Goal: Book appointment/travel/reservation

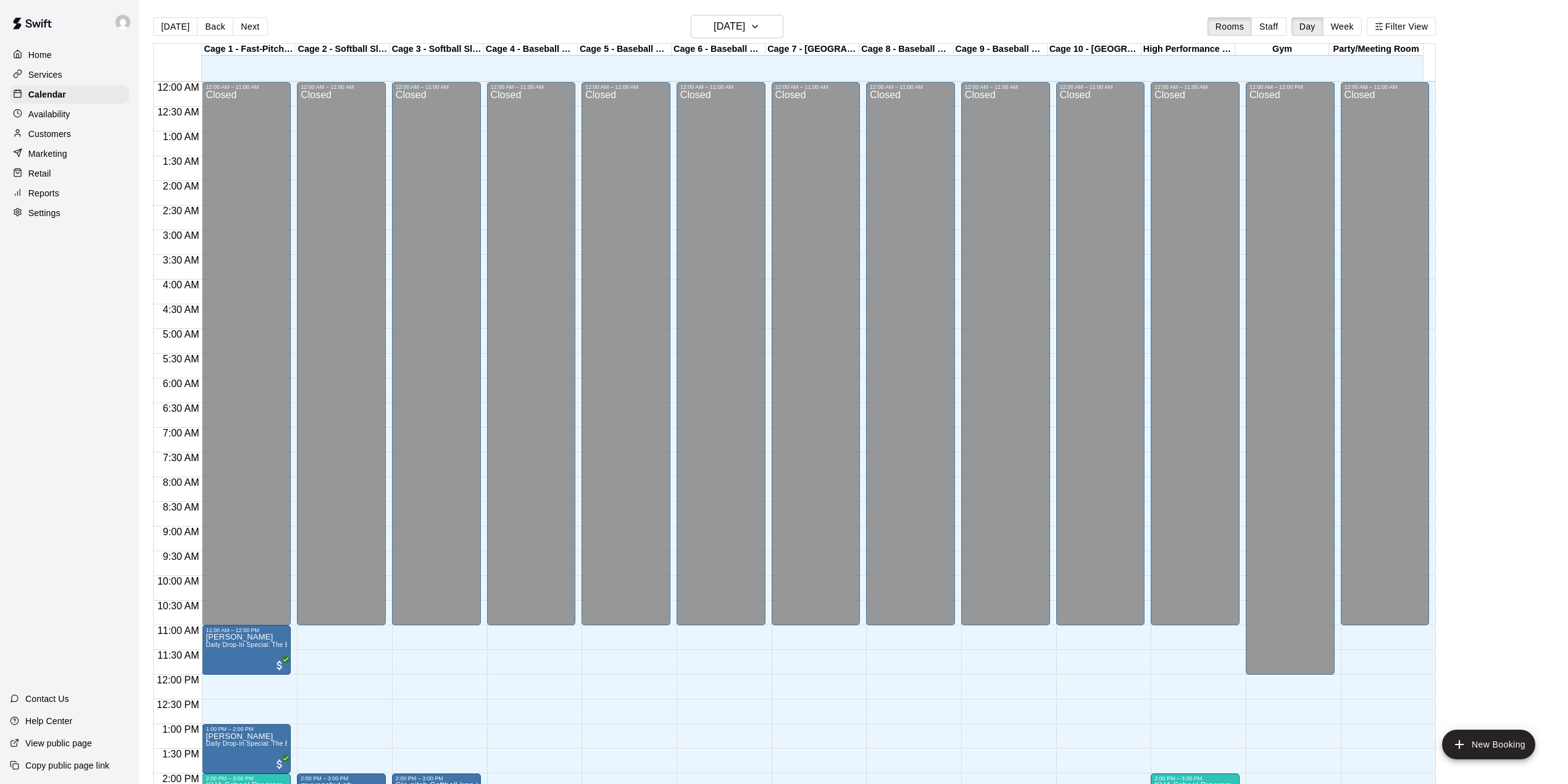
scroll to position [470, 0]
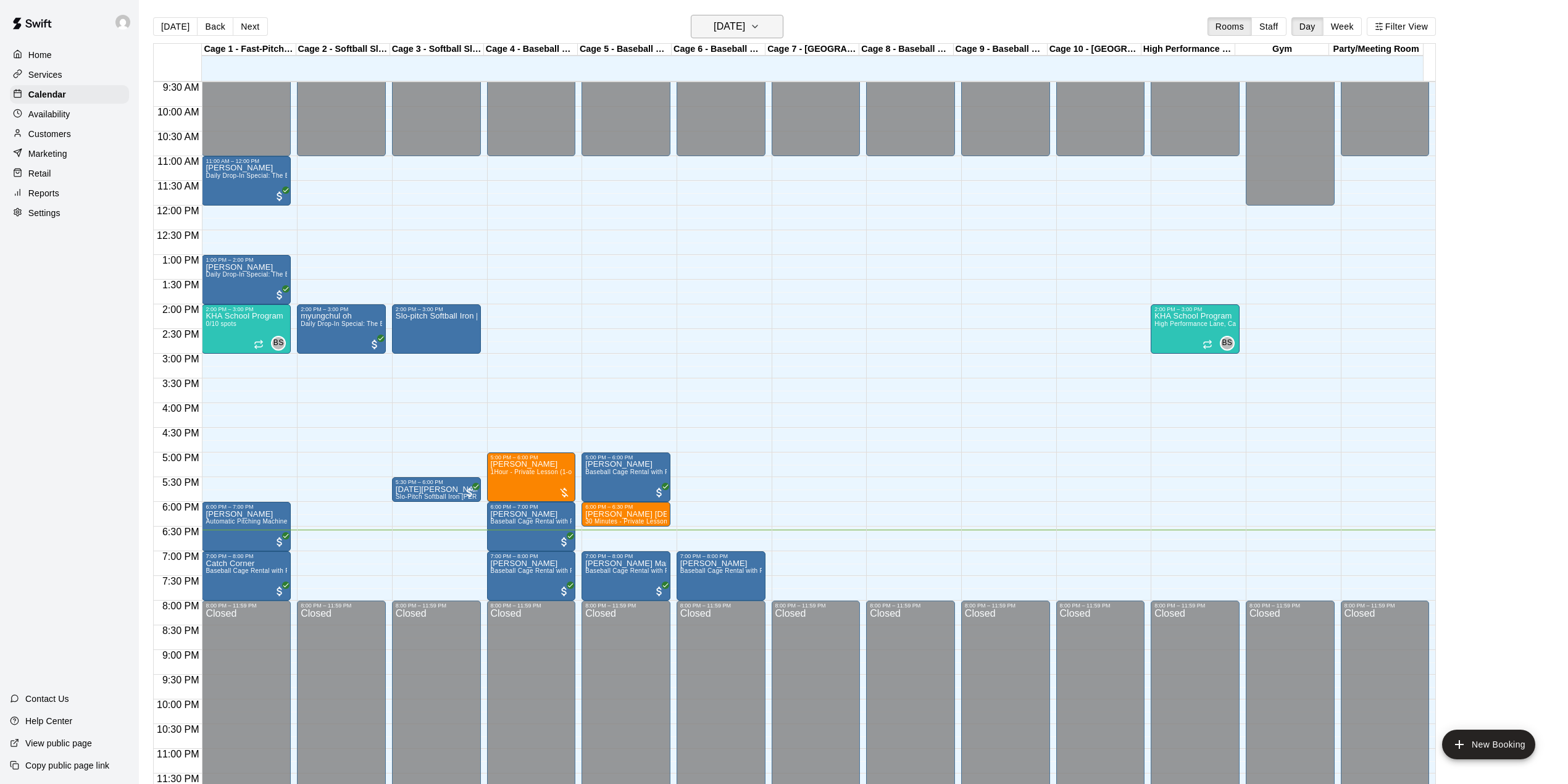
click at [714, 26] on h6 "[DATE]" at bounding box center [729, 26] width 32 height 17
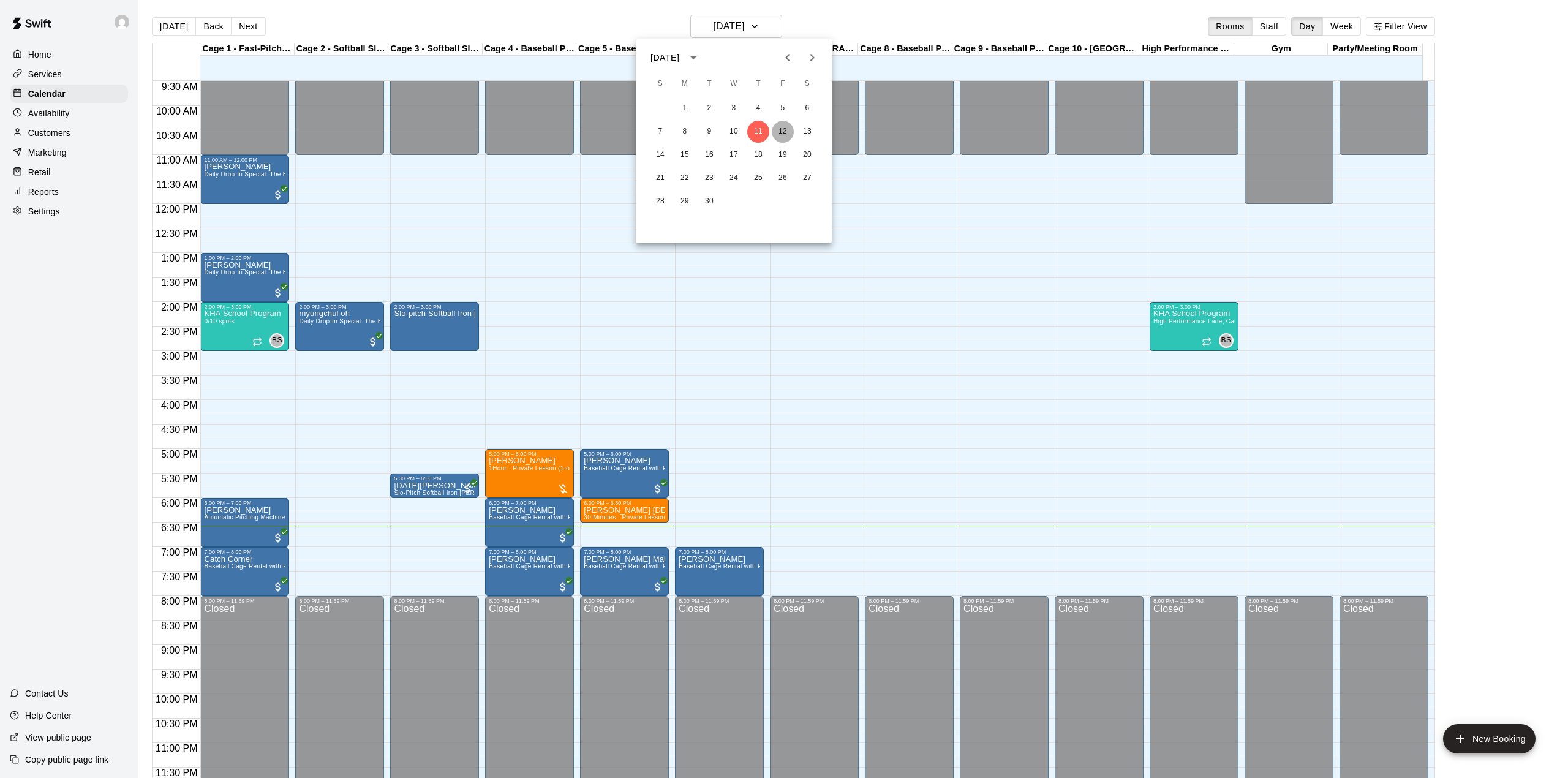
click at [781, 135] on button "12" at bounding box center [783, 131] width 22 height 22
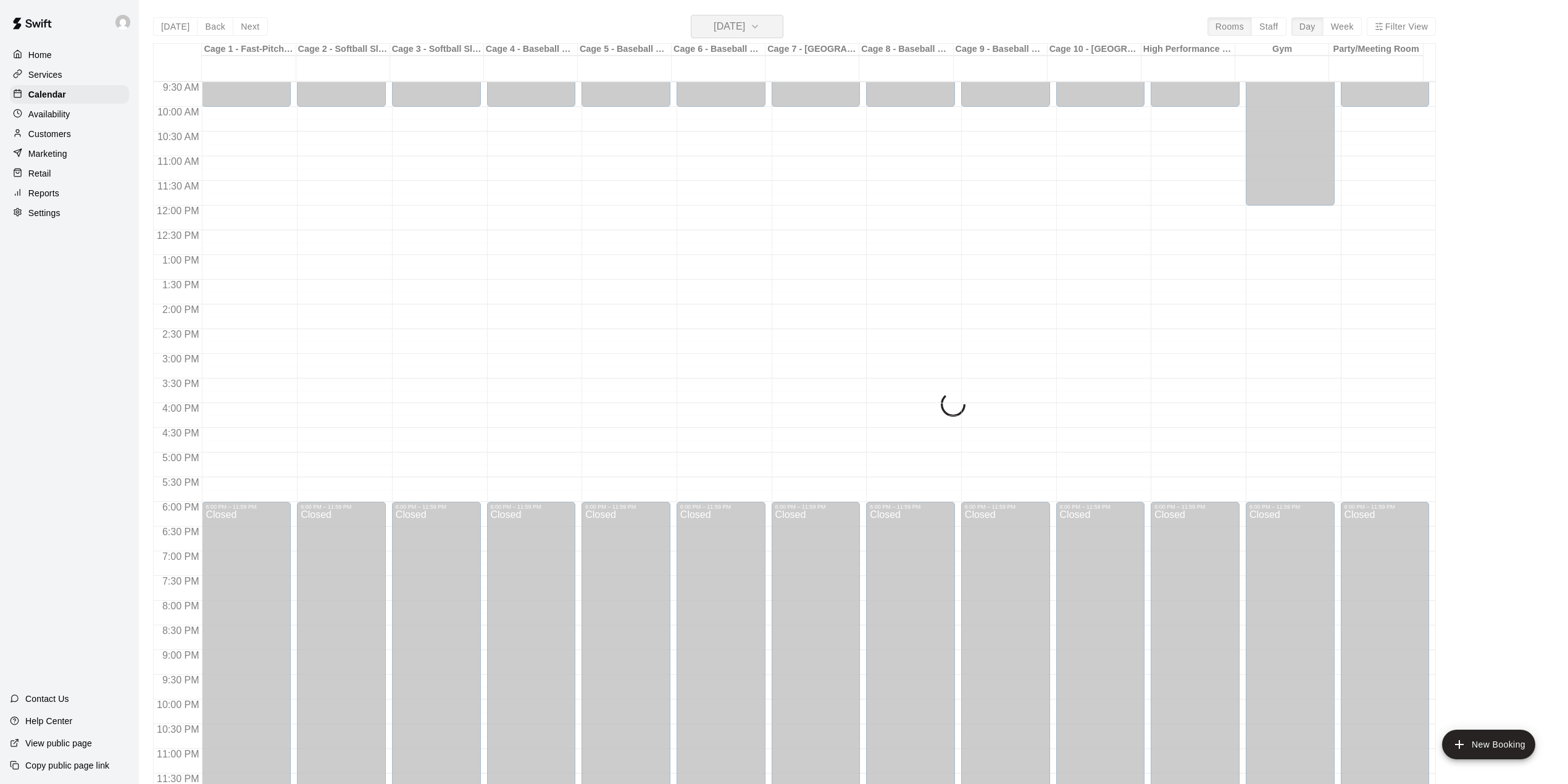
click at [745, 32] on h6 "[DATE]" at bounding box center [729, 26] width 32 height 17
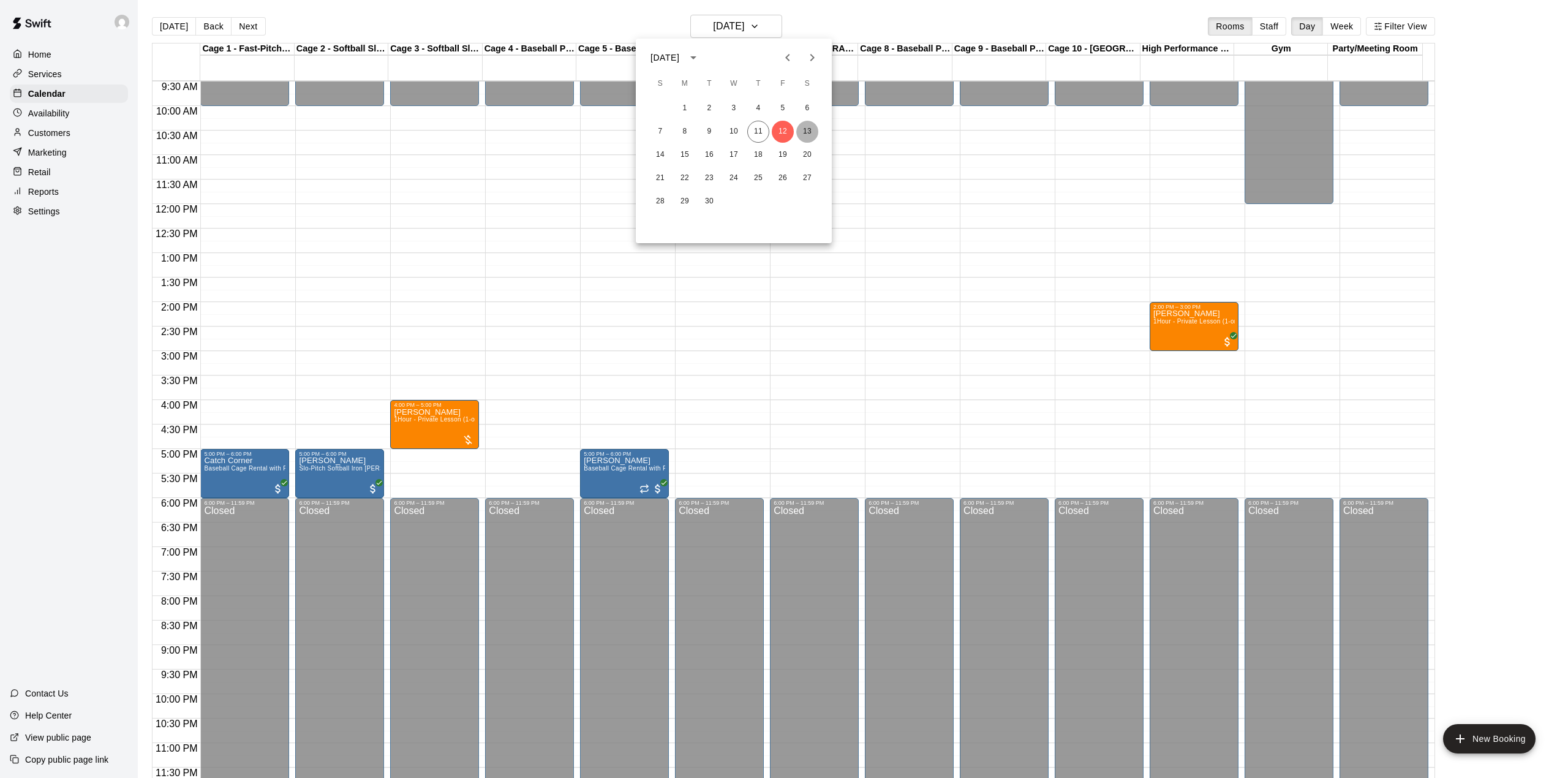
click at [803, 135] on button "13" at bounding box center [807, 131] width 22 height 22
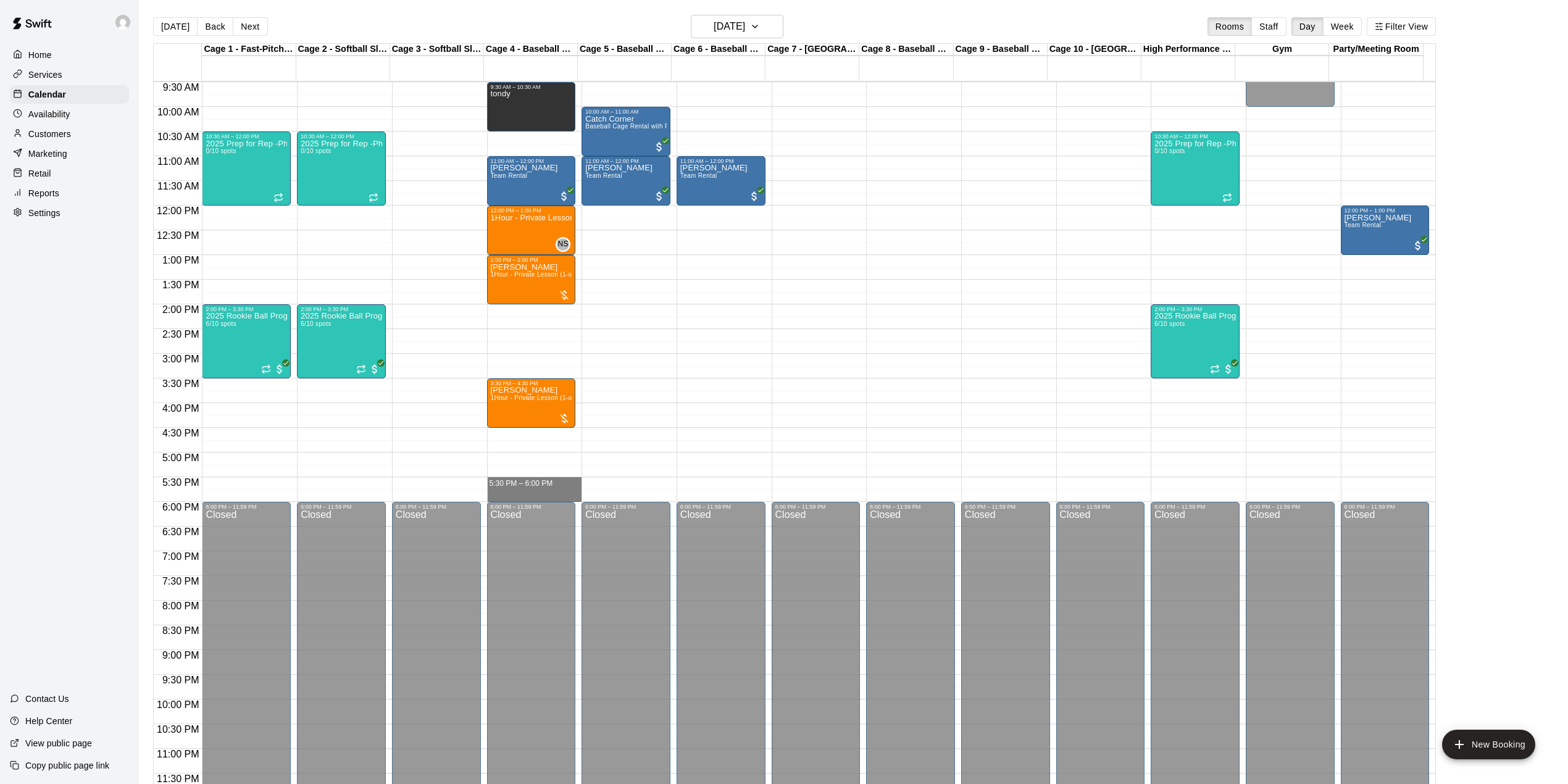
drag, startPoint x: 512, startPoint y: 482, endPoint x: 518, endPoint y: 494, distance: 13.4
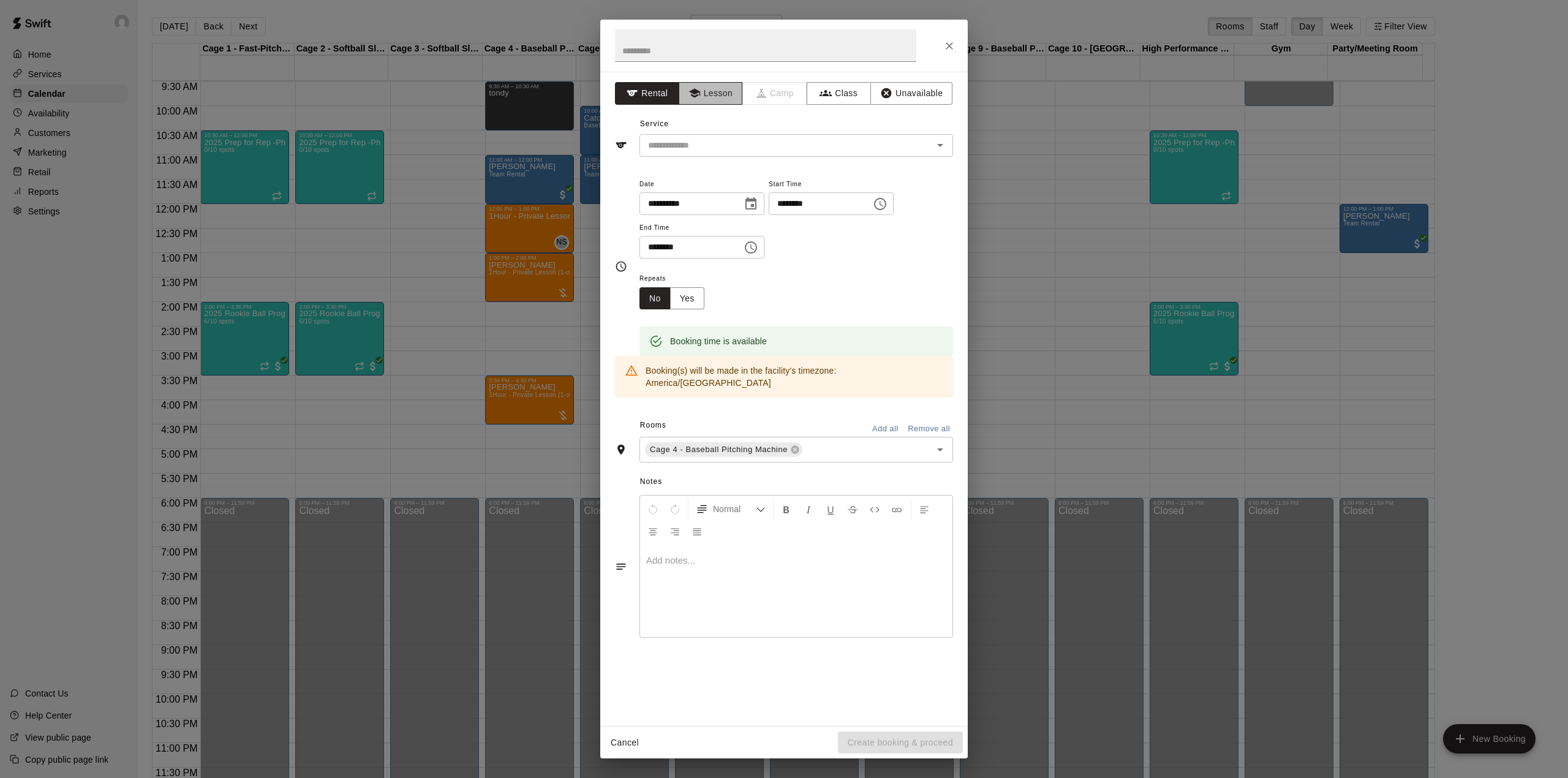
click at [707, 92] on button "Lesson" at bounding box center [711, 94] width 64 height 23
click at [724, 147] on input "text" at bounding box center [778, 146] width 270 height 15
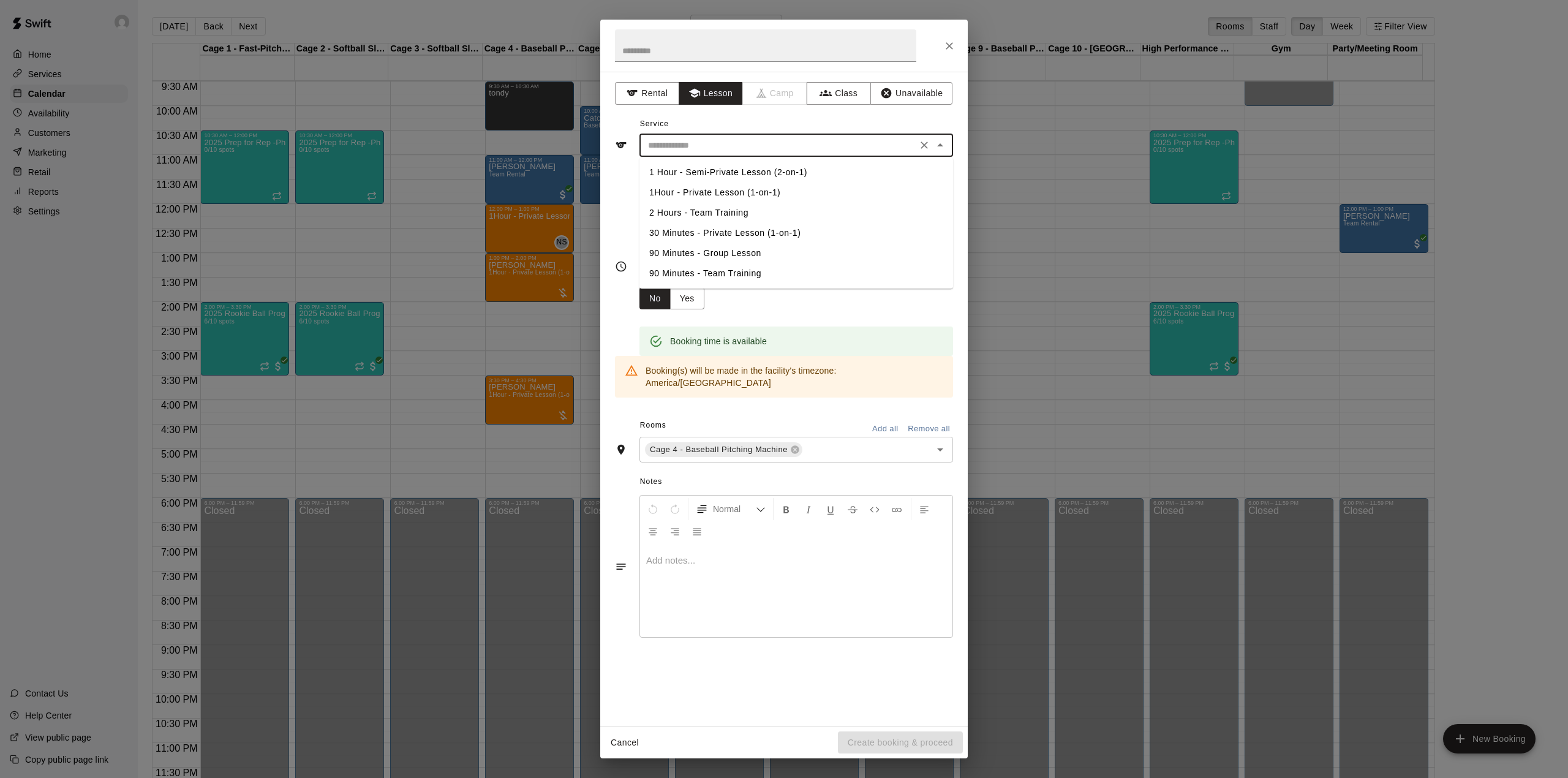
click at [706, 228] on li "30 Minutes - Private Lesson (1-on-1)" at bounding box center [796, 233] width 314 height 20
type input "**********"
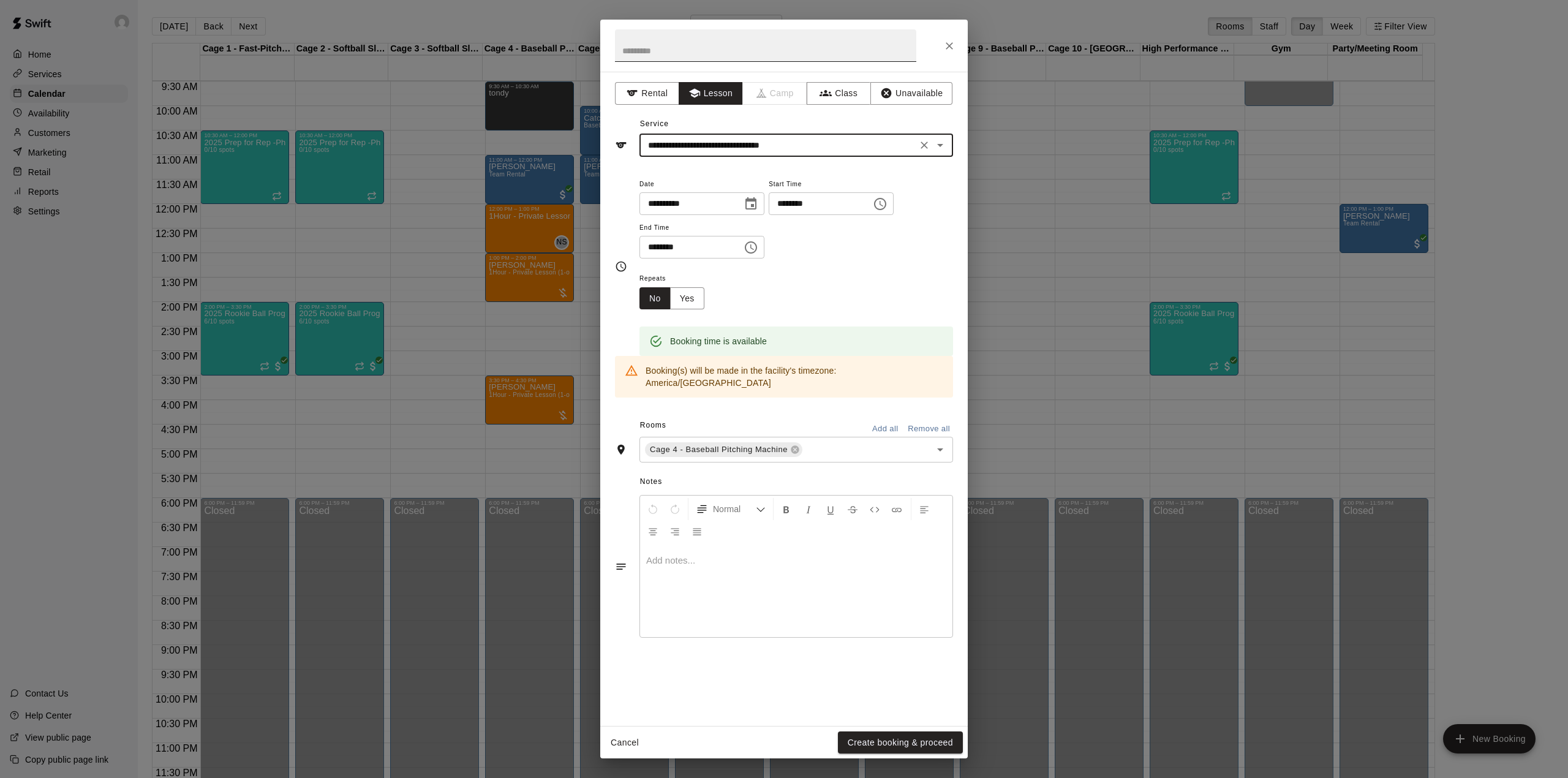
click at [645, 51] on input "text" at bounding box center [765, 45] width 302 height 32
type input "*"
type input "**********"
click at [871, 733] on button "Create booking & proceed" at bounding box center [900, 743] width 125 height 23
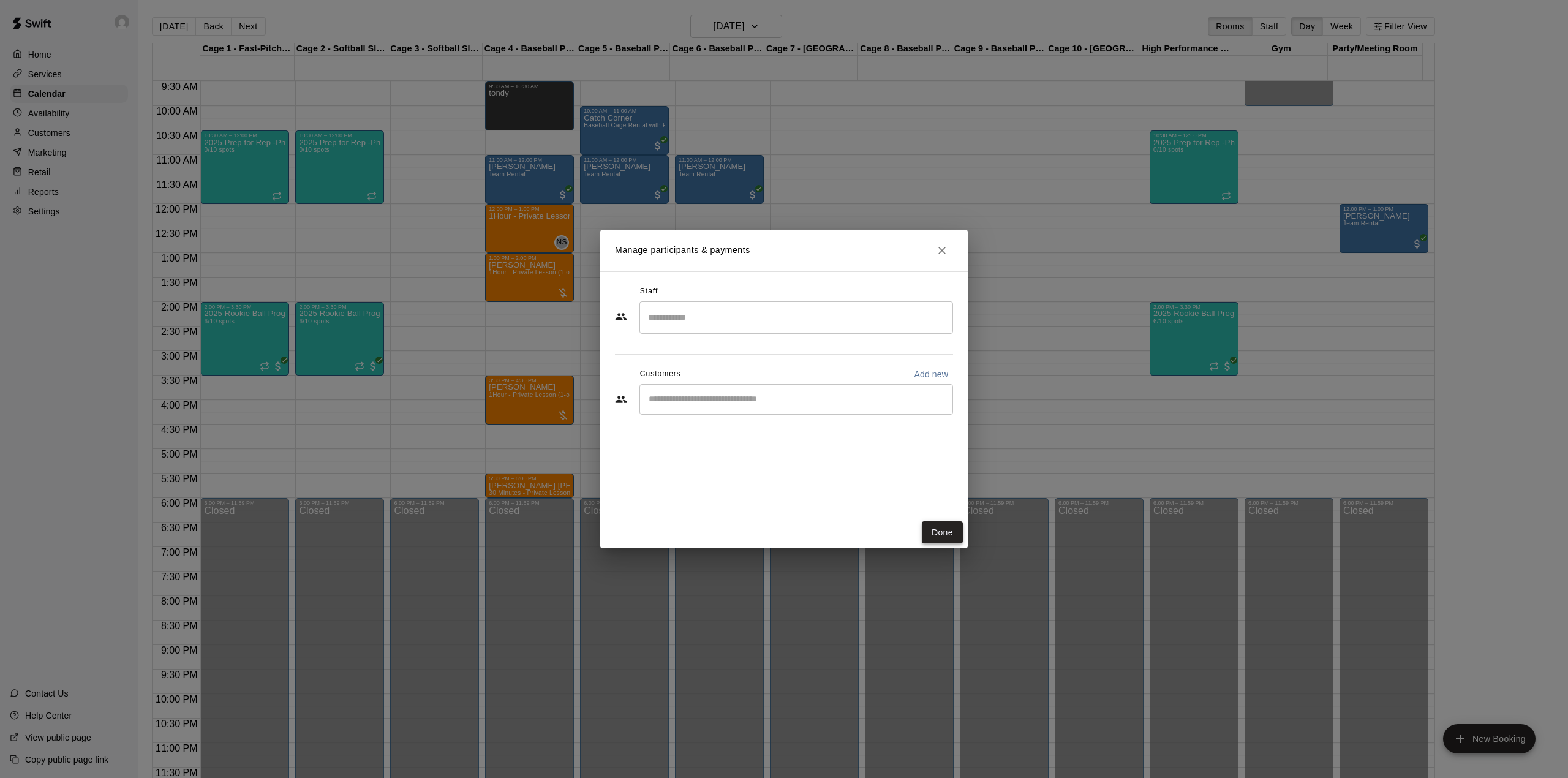
click at [933, 523] on button "Done" at bounding box center [942, 532] width 41 height 23
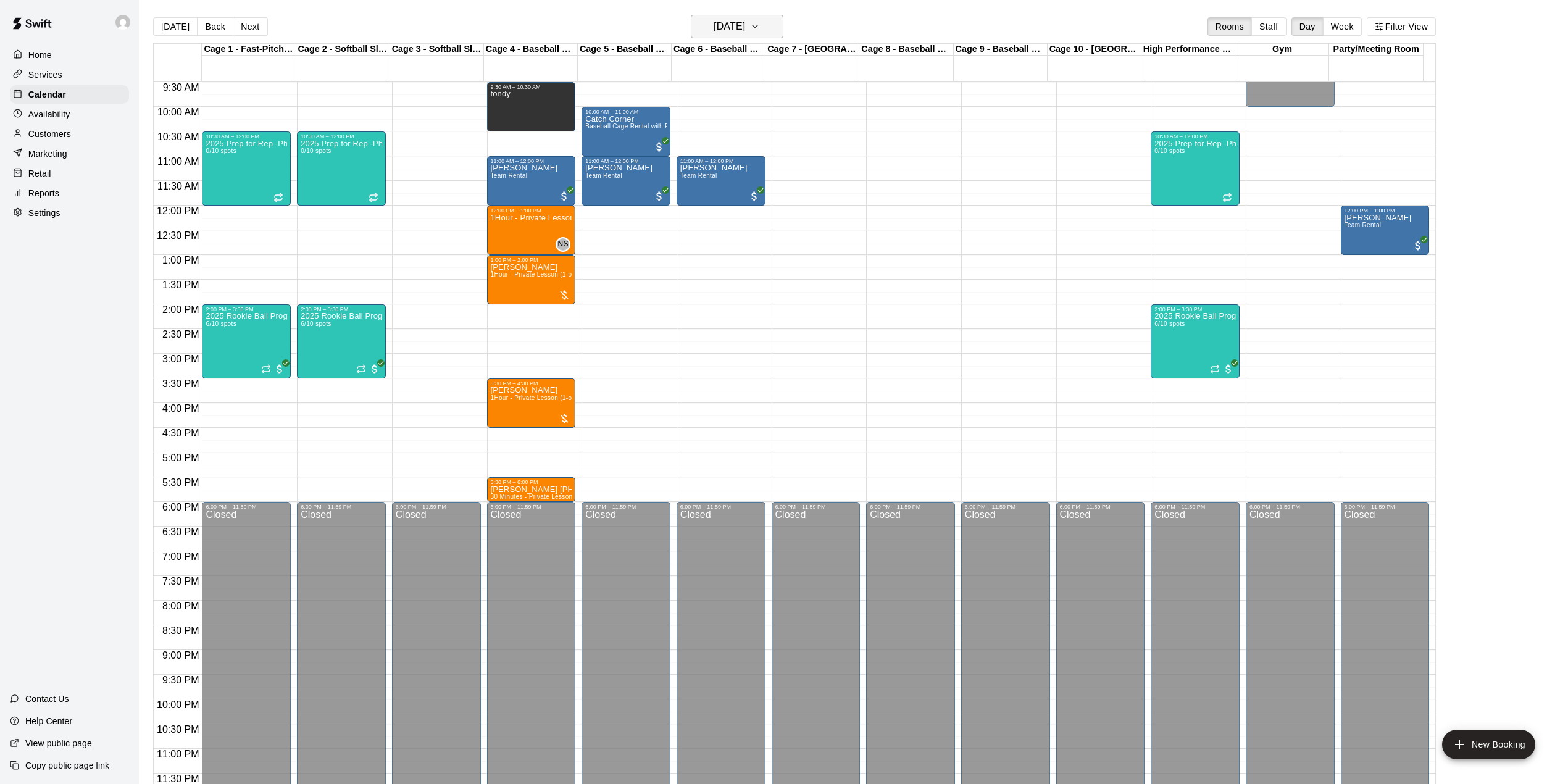
click at [746, 15] on button "[DATE]" at bounding box center [737, 26] width 93 height 23
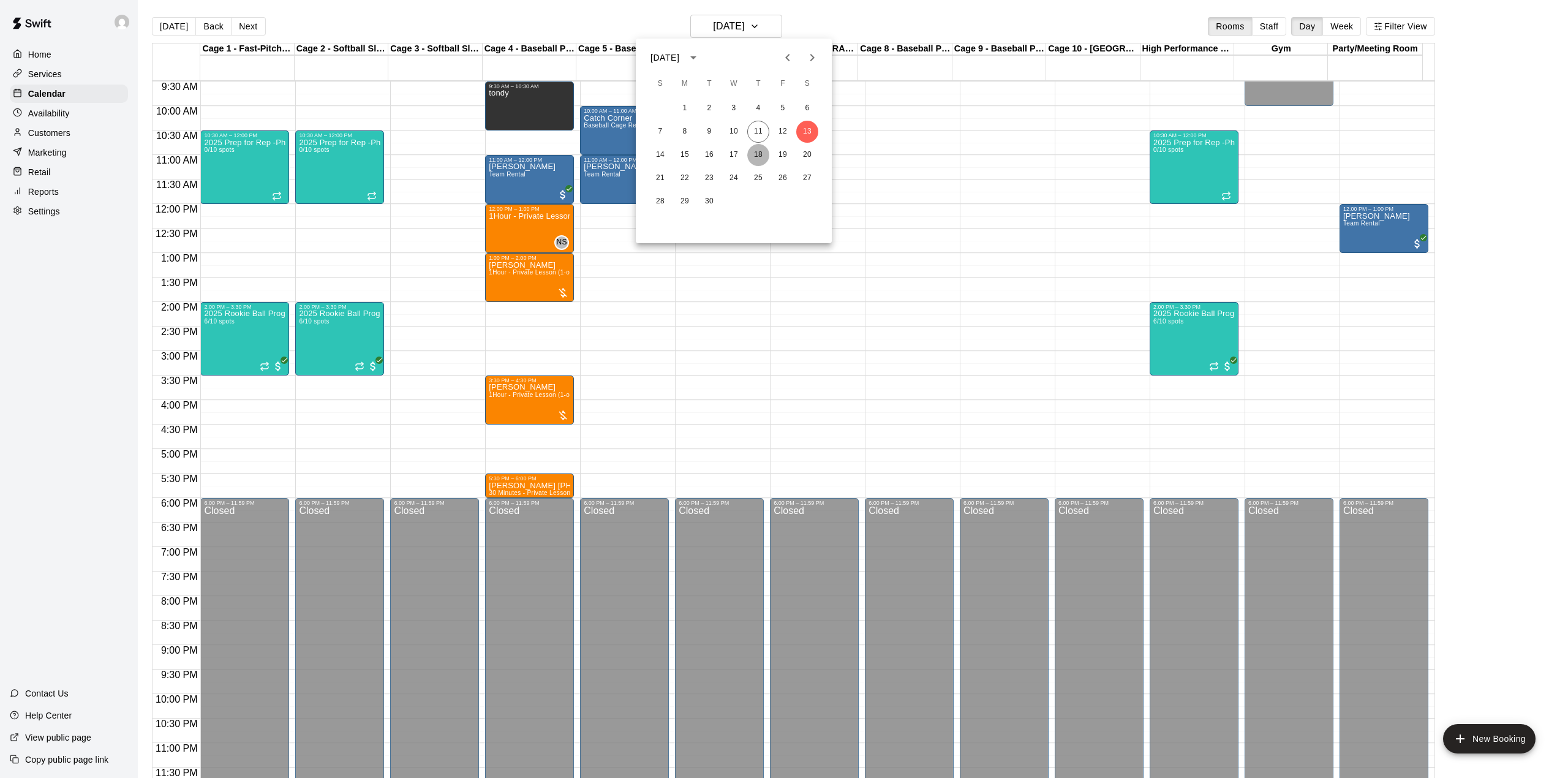
click at [751, 148] on button "18" at bounding box center [758, 155] width 22 height 22
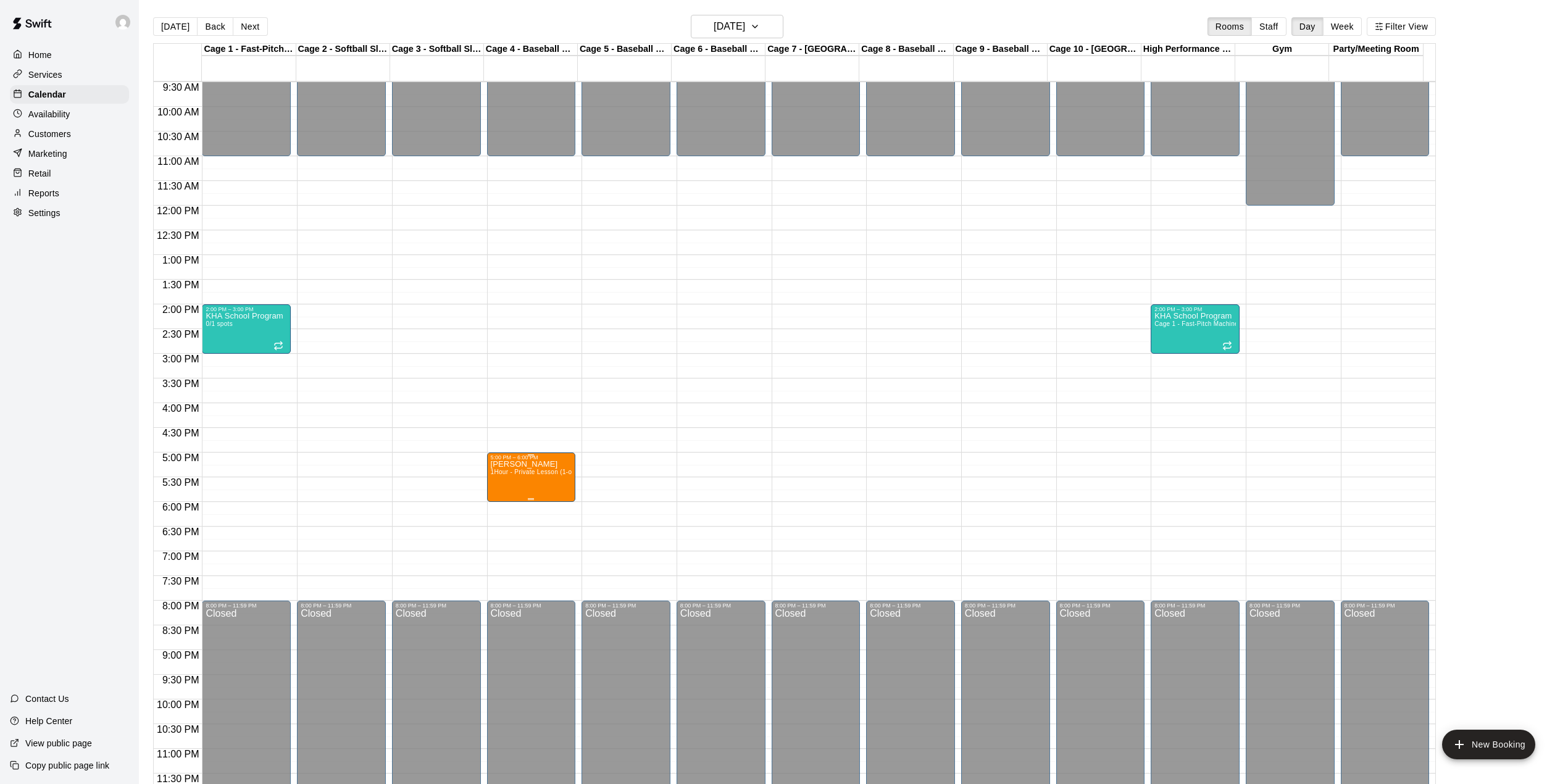
click at [753, 337] on div at bounding box center [790, 392] width 1580 height 784
click at [173, 26] on button "[DATE]" at bounding box center [175, 26] width 44 height 19
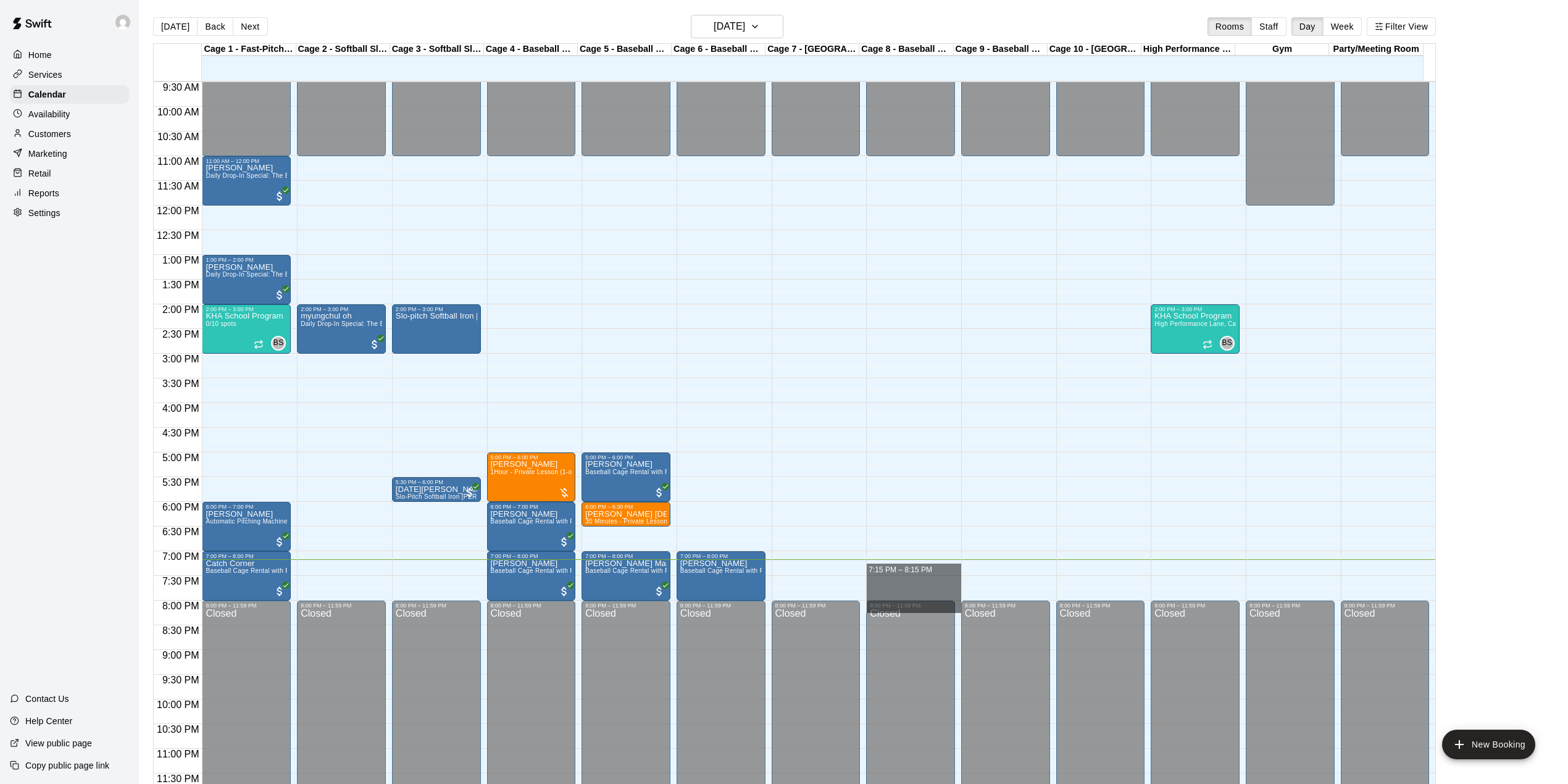
drag, startPoint x: 888, startPoint y: 554, endPoint x: 920, endPoint y: 611, distance: 65.4
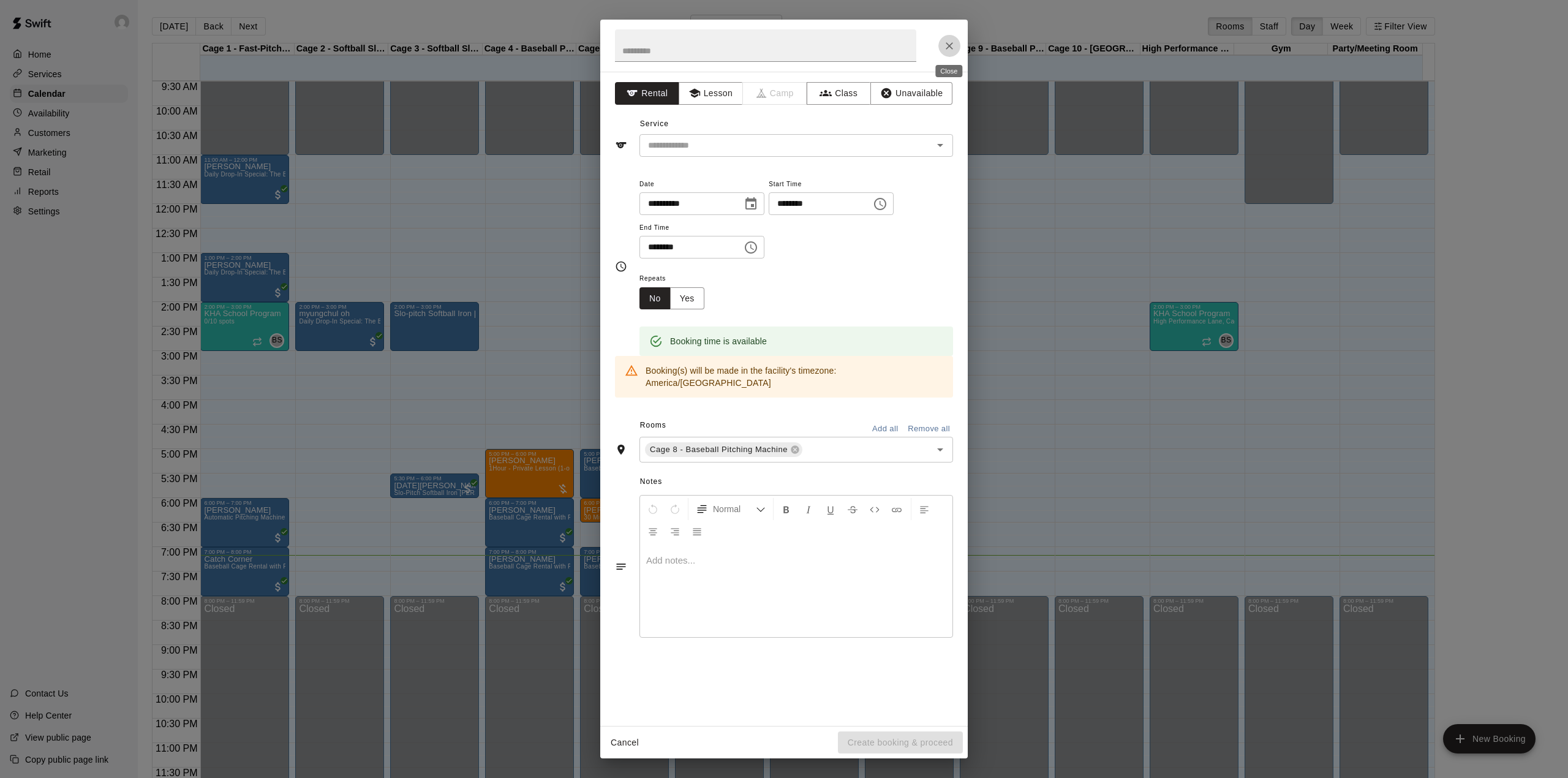
click at [953, 45] on icon "Close" at bounding box center [949, 46] width 12 height 12
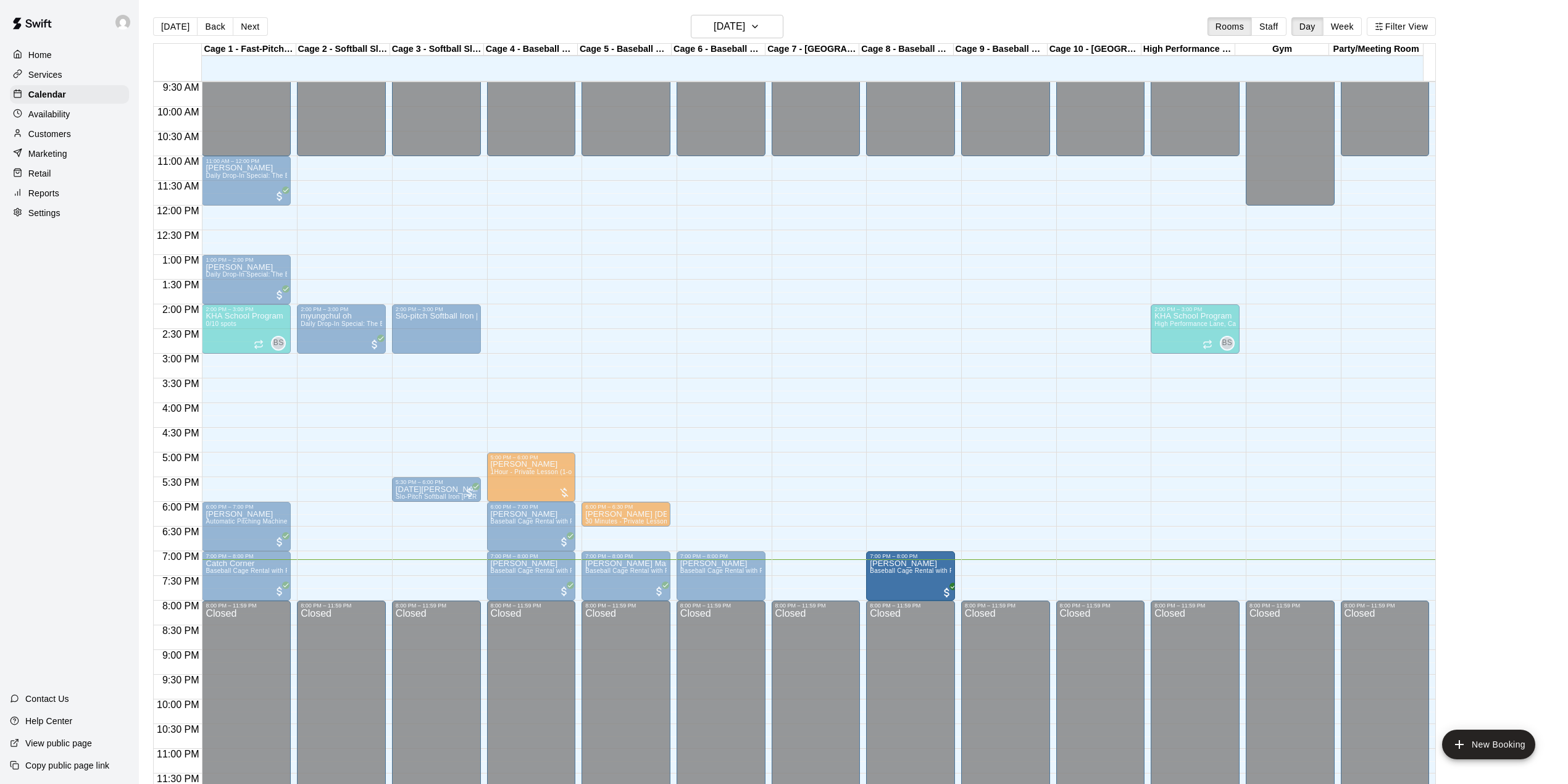
drag, startPoint x: 599, startPoint y: 464, endPoint x: 915, endPoint y: 571, distance: 333.6
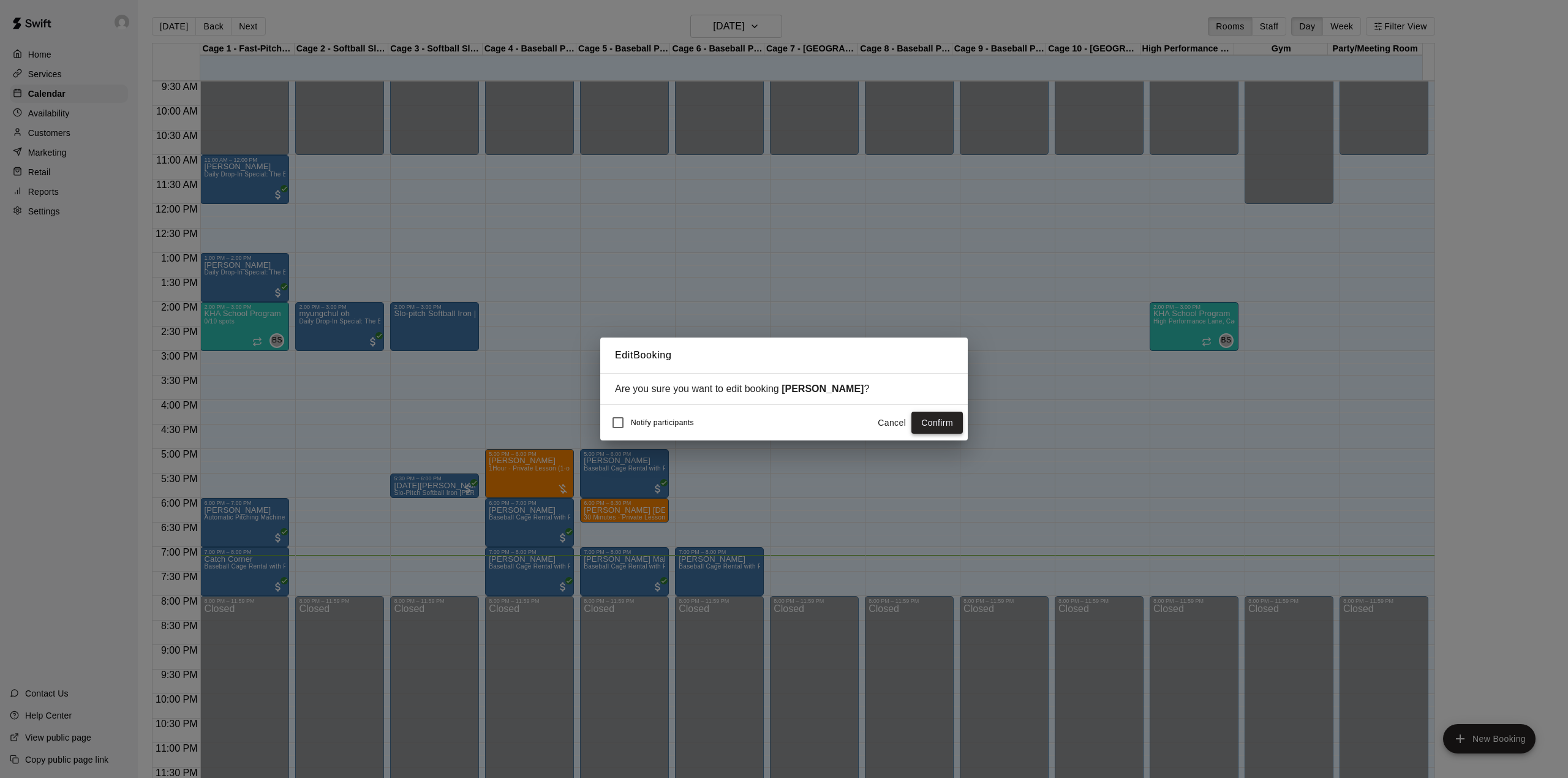
click at [929, 423] on button "Confirm" at bounding box center [937, 423] width 51 height 23
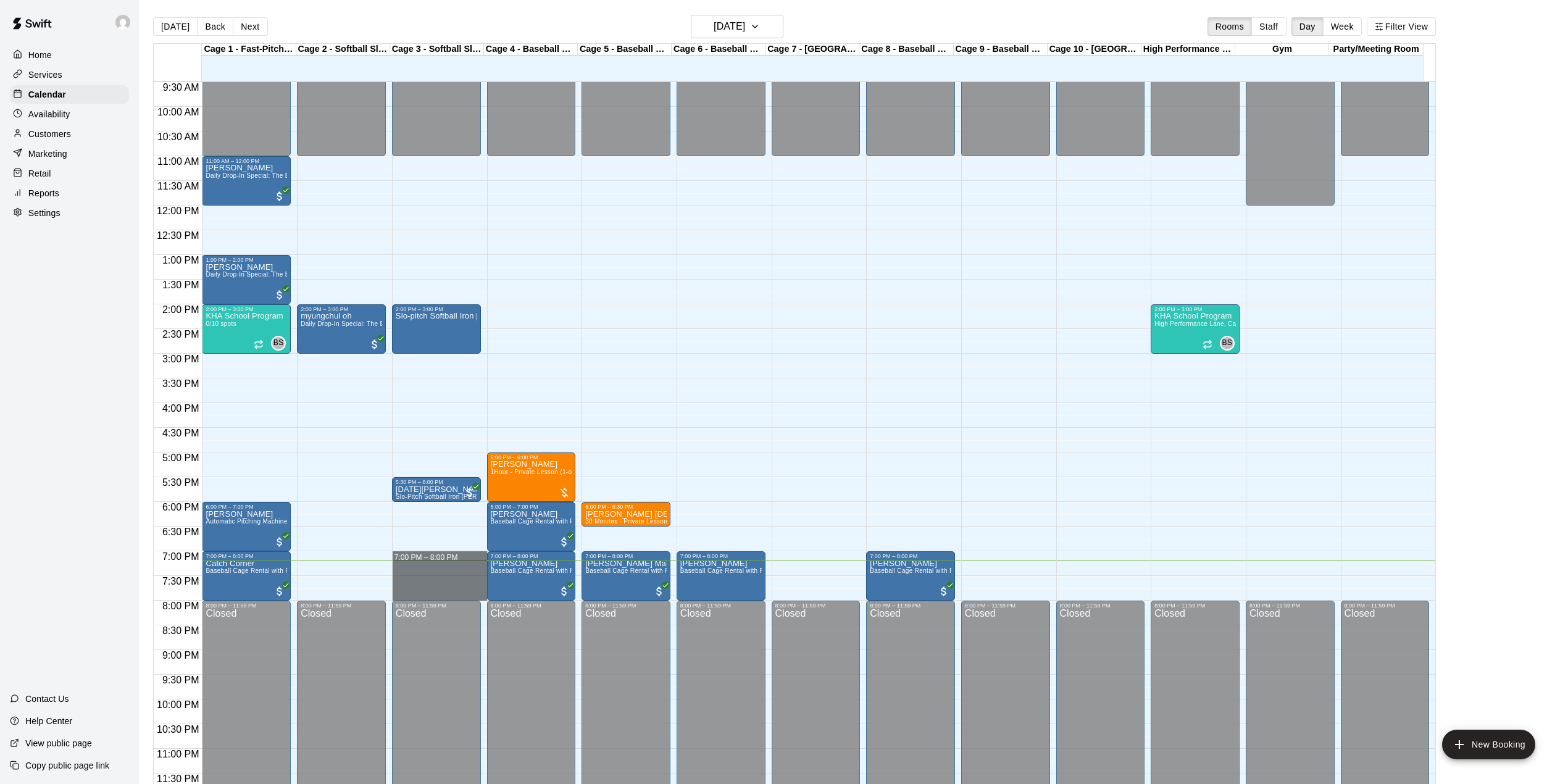
drag, startPoint x: 449, startPoint y: 556, endPoint x: 448, endPoint y: 594, distance: 38.0
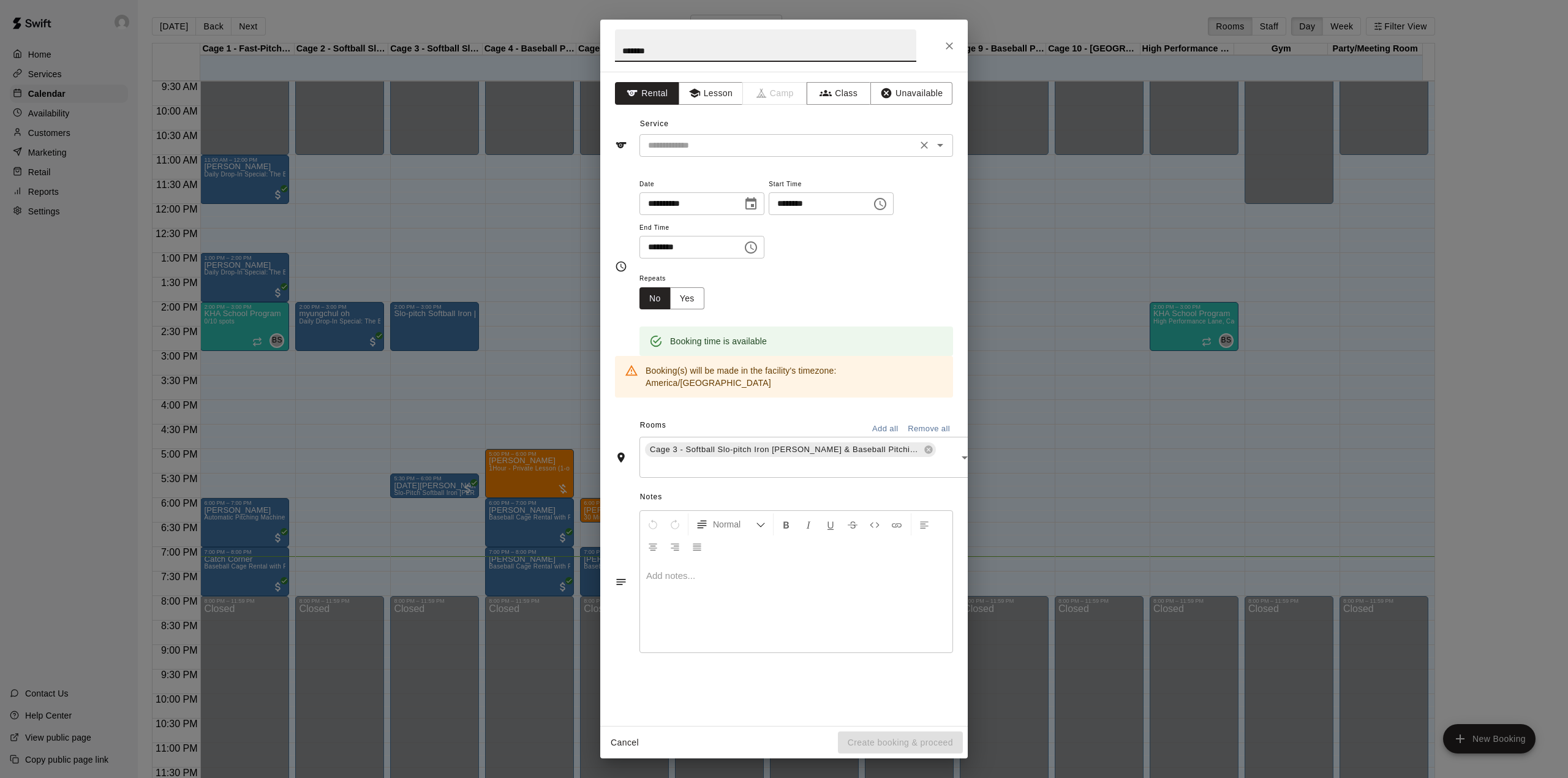
click at [703, 135] on div "​" at bounding box center [796, 146] width 314 height 23
type input "******"
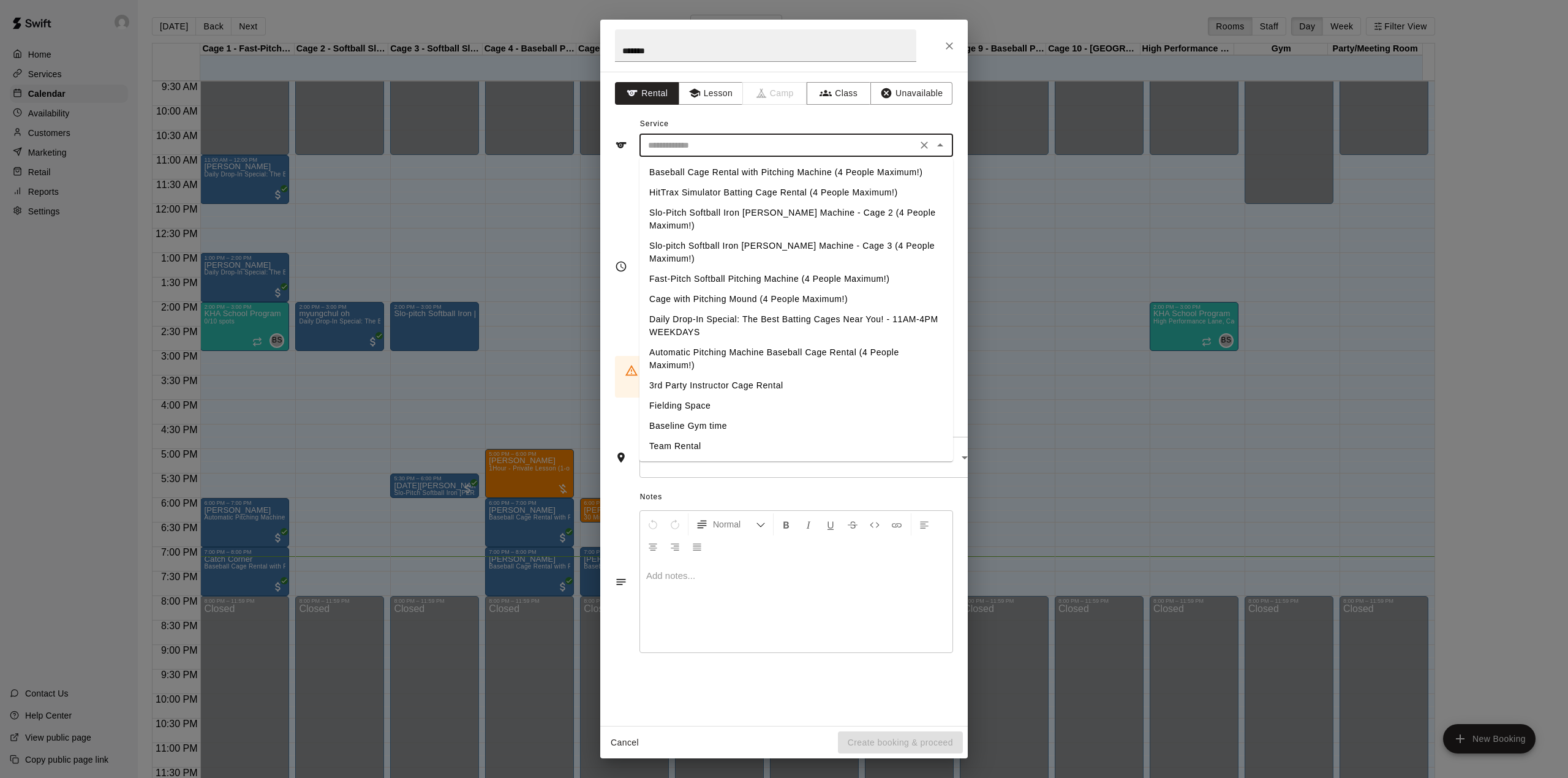
click at [700, 168] on li "Baseball Cage Rental with Pitching Machine (4 People Maximum!)" at bounding box center [796, 173] width 314 height 20
type input "**********"
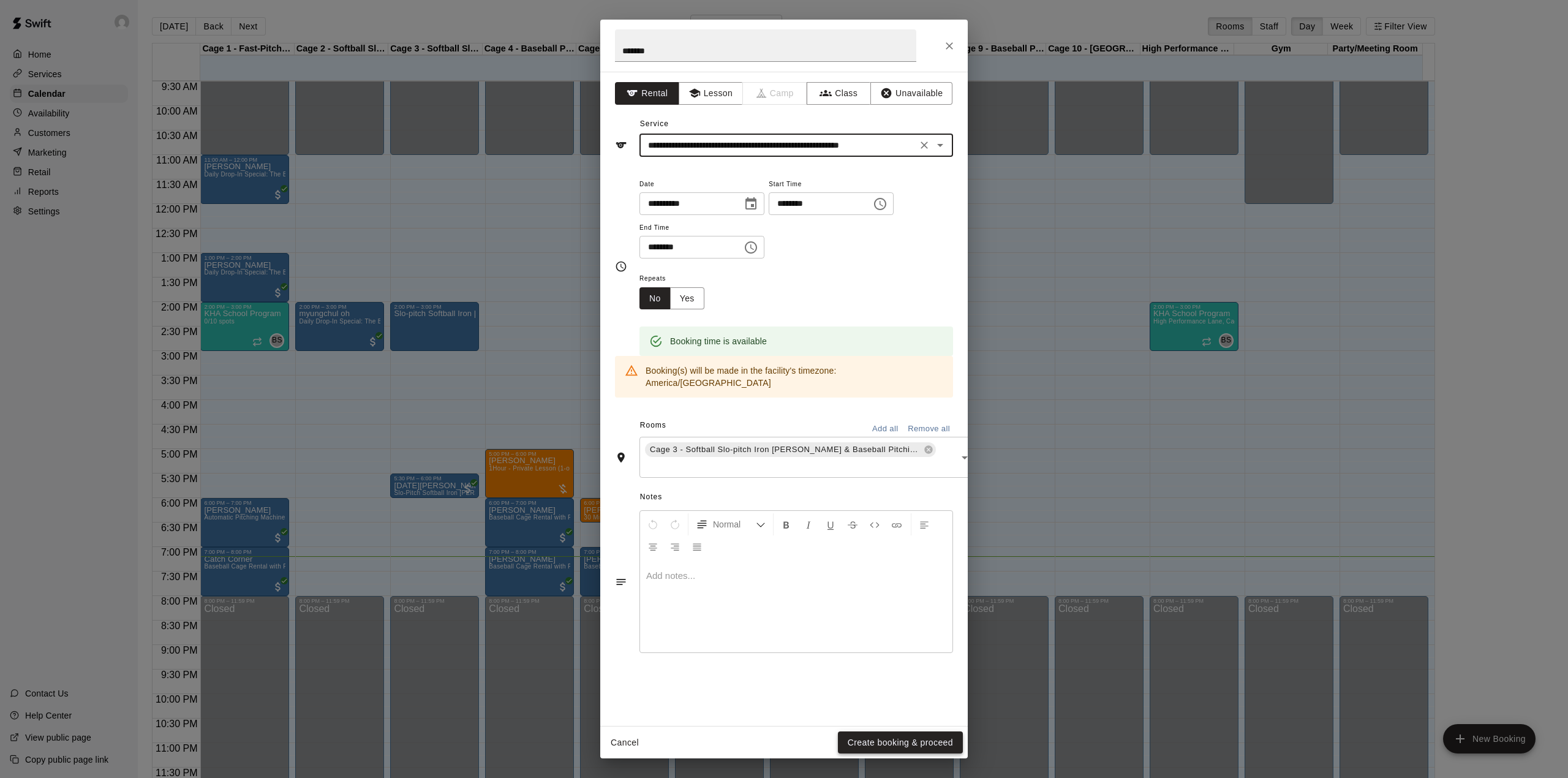
click at [883, 733] on button "Create booking & proceed" at bounding box center [900, 743] width 125 height 23
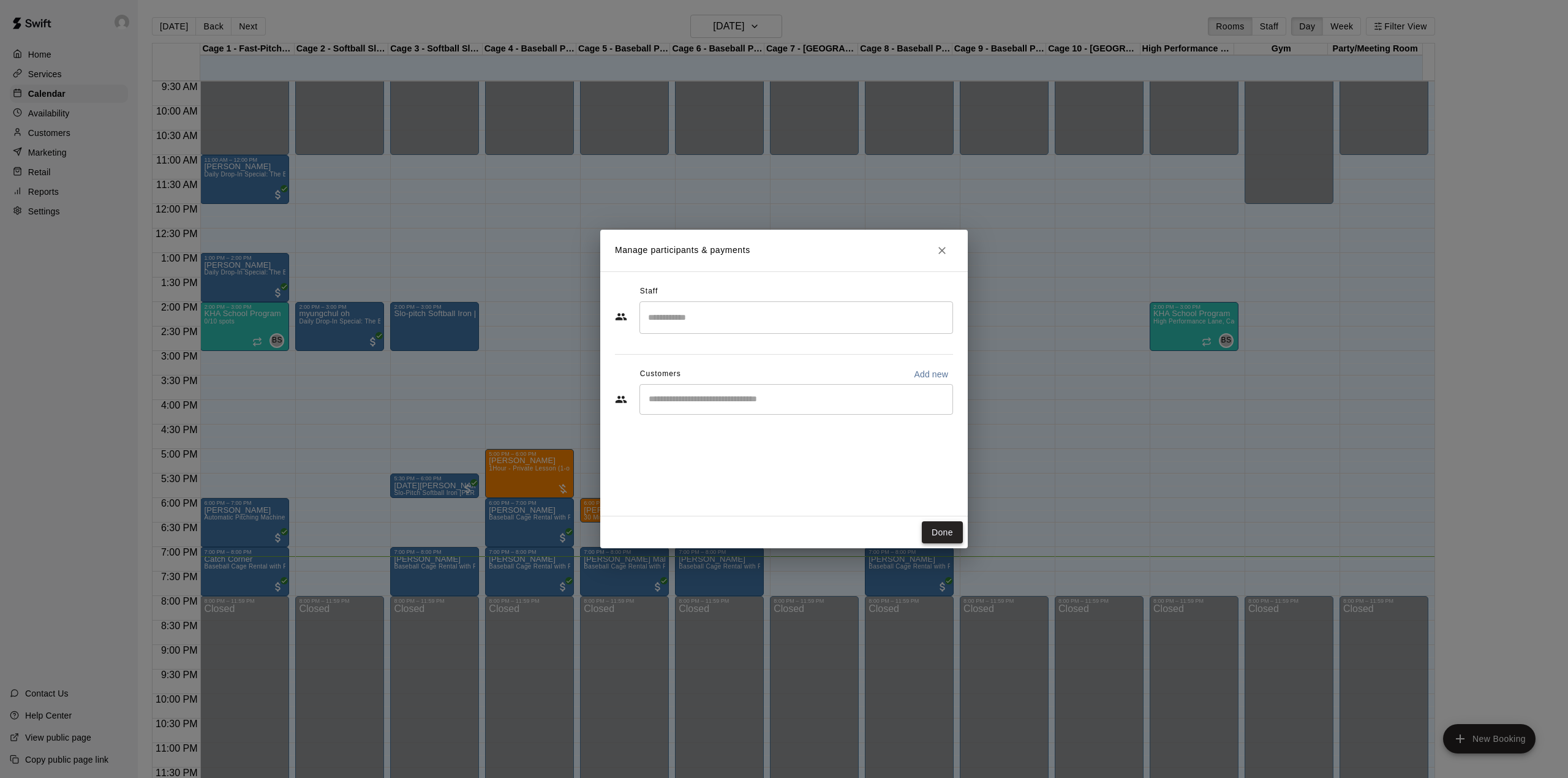
click at [932, 527] on button "Done" at bounding box center [942, 532] width 41 height 23
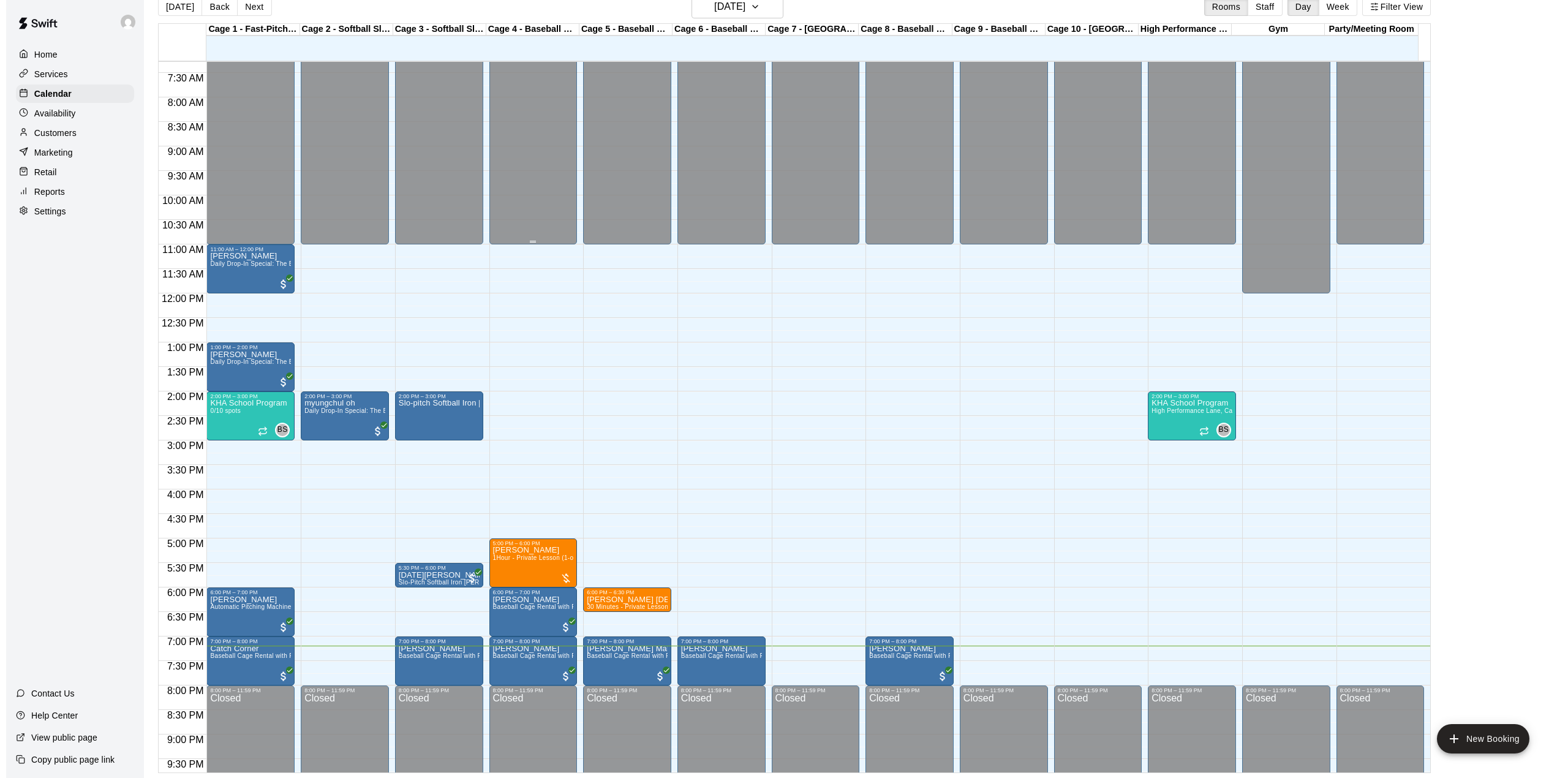
scroll to position [385, 0]
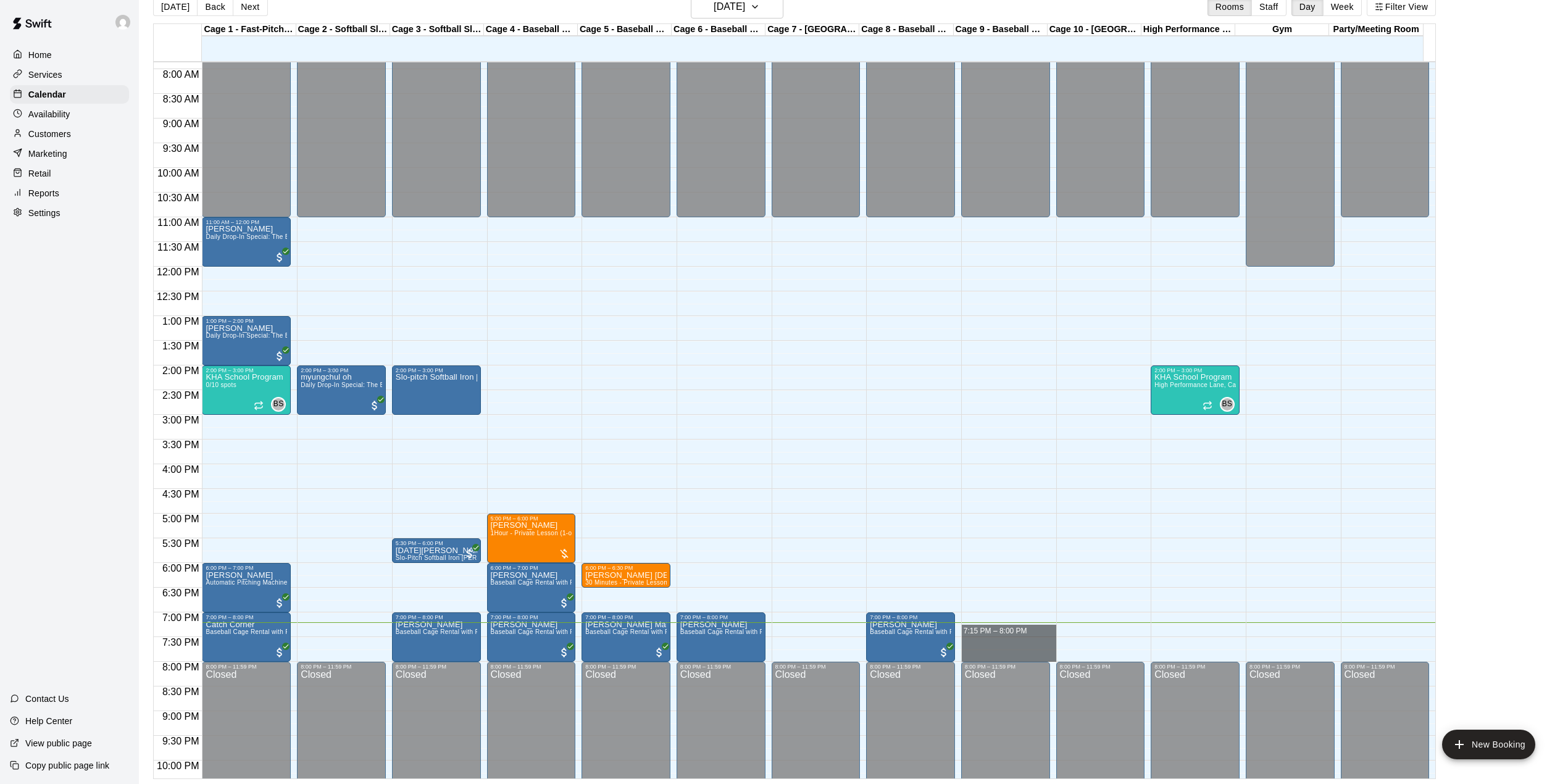
drag, startPoint x: 993, startPoint y: 629, endPoint x: 1003, endPoint y: 655, distance: 27.9
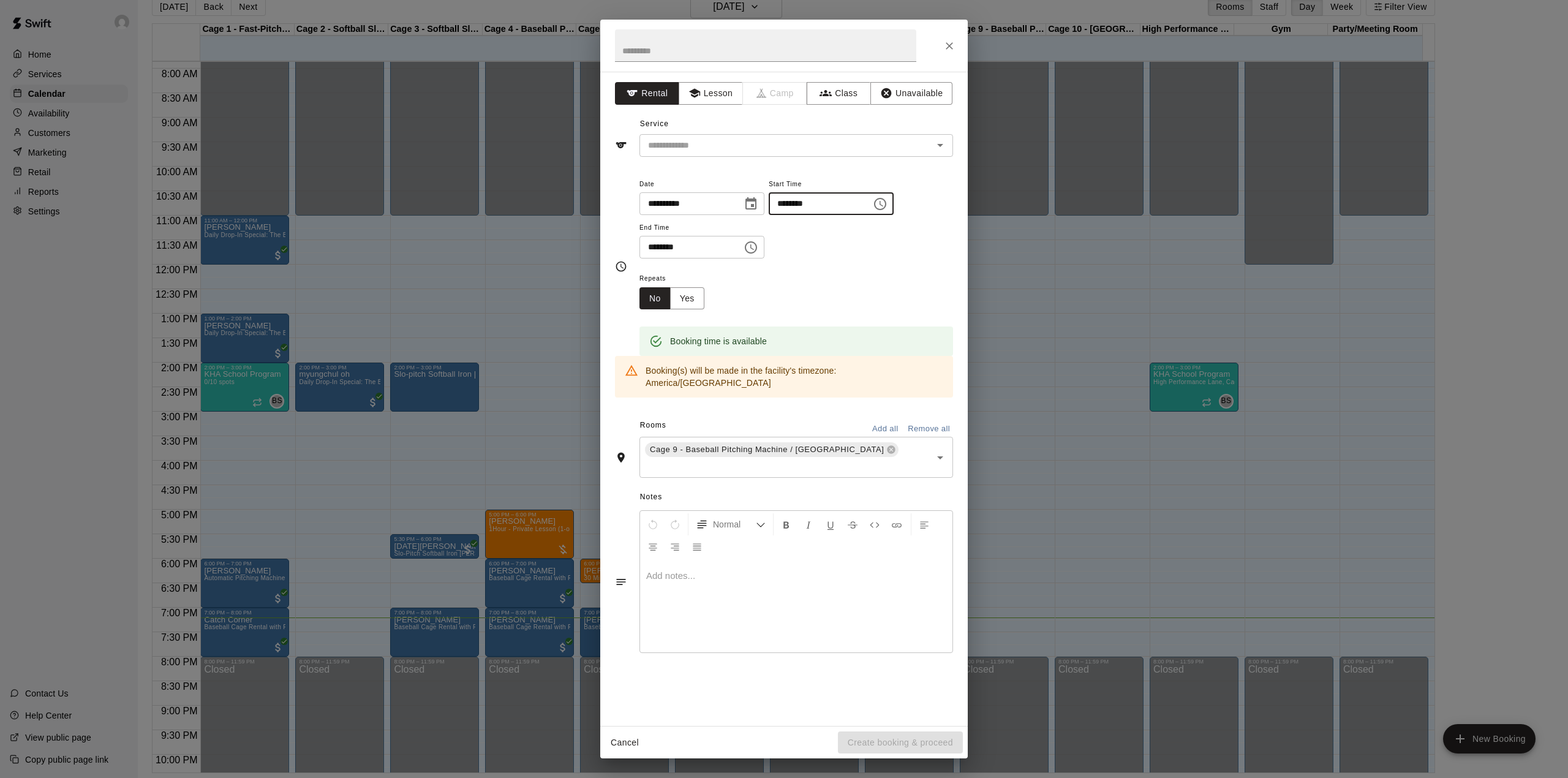
click at [817, 206] on input "********" at bounding box center [816, 204] width 94 height 23
type input "********"
click at [704, 41] on input "text" at bounding box center [765, 45] width 302 height 32
type input "*****"
click at [781, 140] on input "text" at bounding box center [778, 146] width 270 height 15
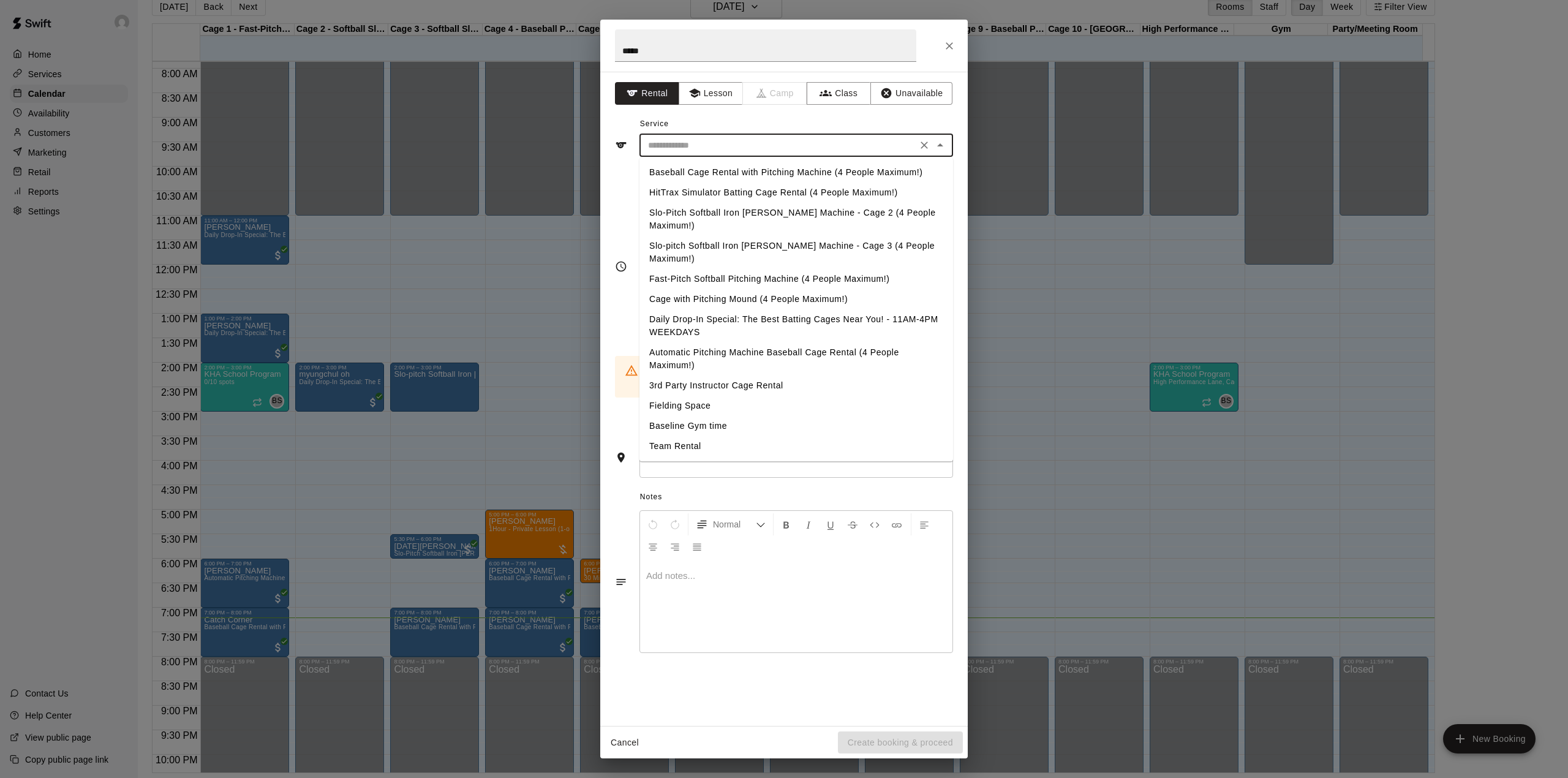
click at [748, 174] on li "Baseball Cage Rental with Pitching Machine (4 People Maximum!)" at bounding box center [796, 173] width 314 height 20
type input "**********"
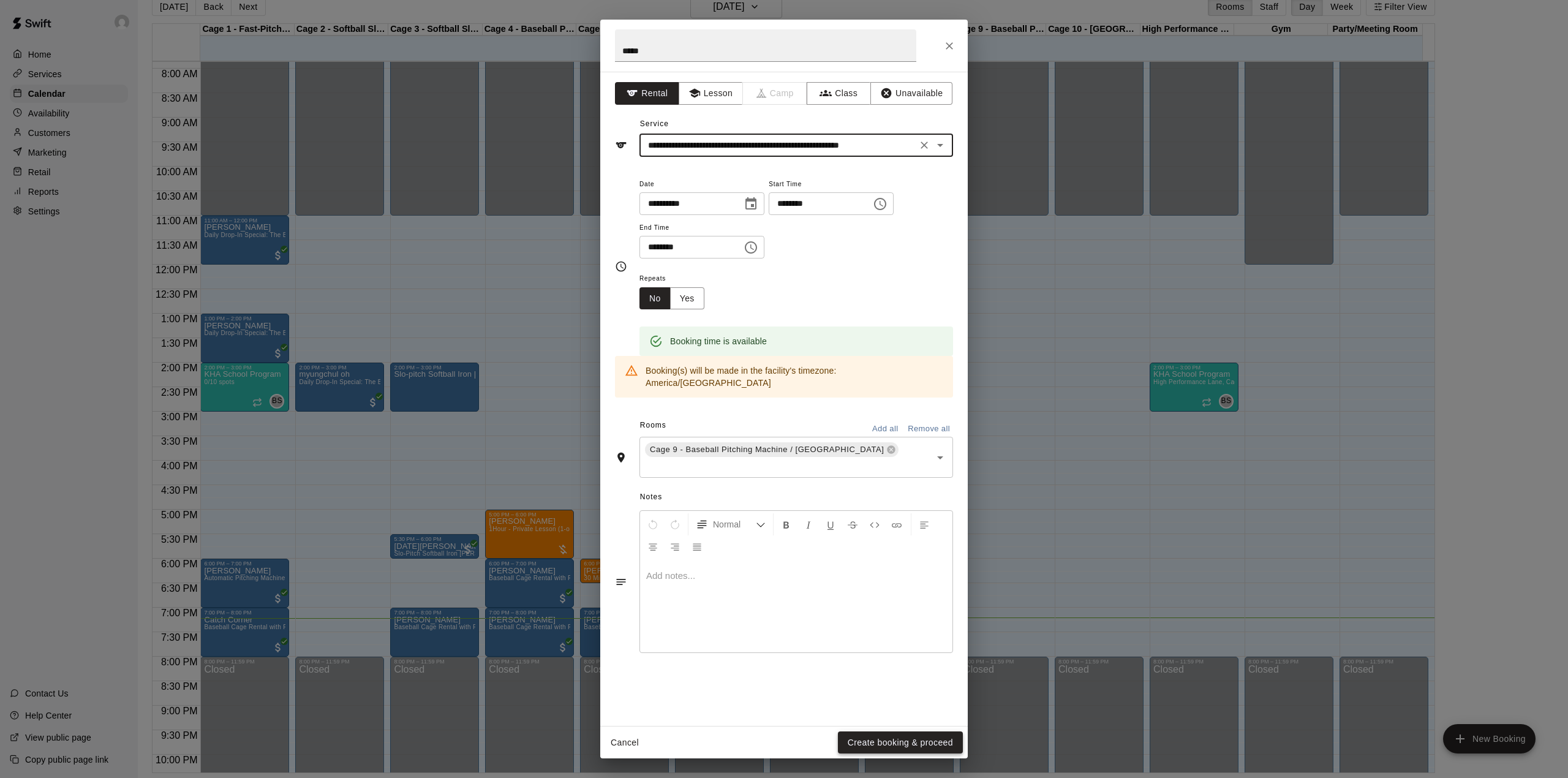
click at [903, 735] on button "Create booking & proceed" at bounding box center [900, 743] width 125 height 23
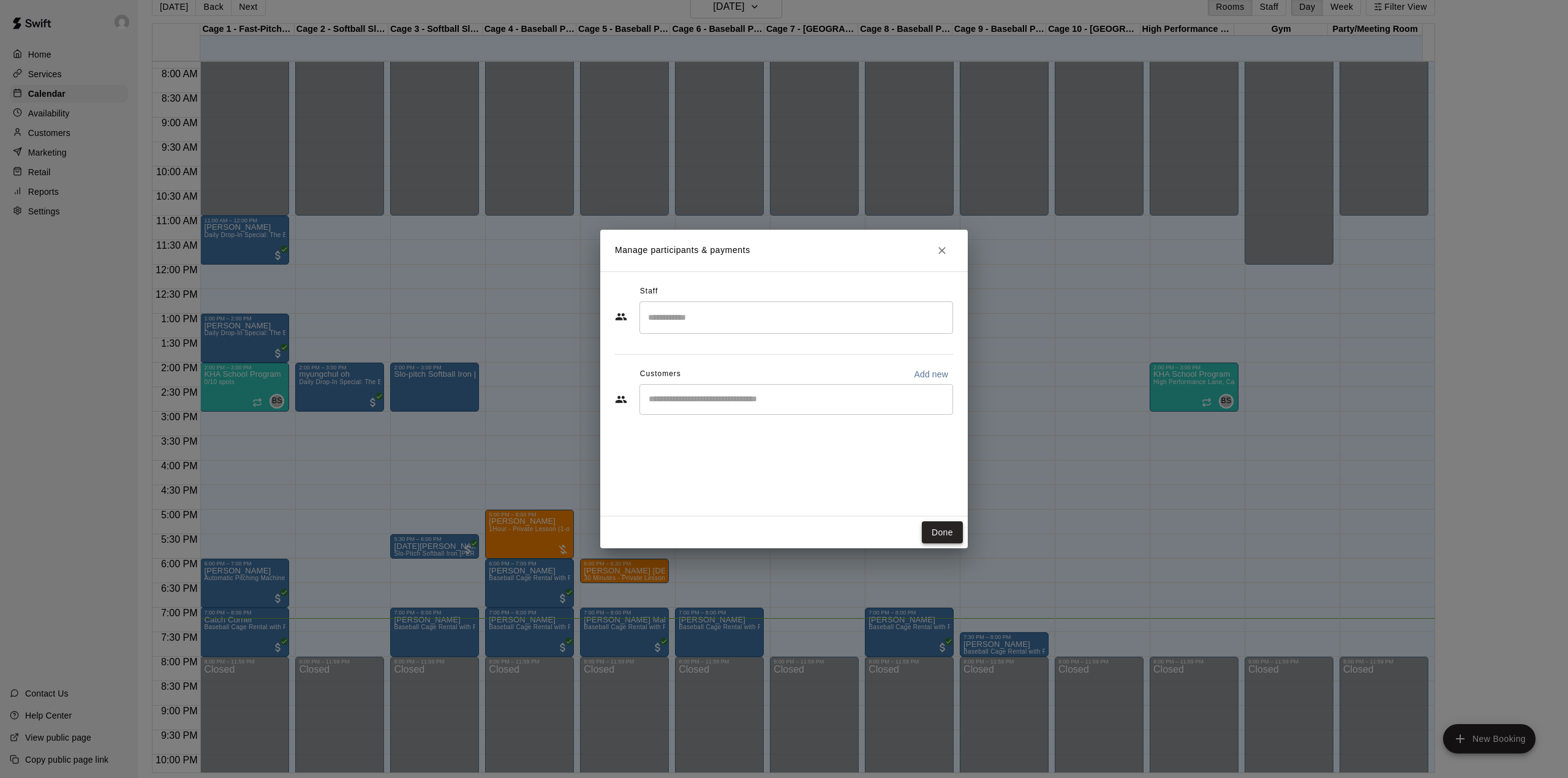
click at [956, 526] on button "Done" at bounding box center [942, 532] width 41 height 23
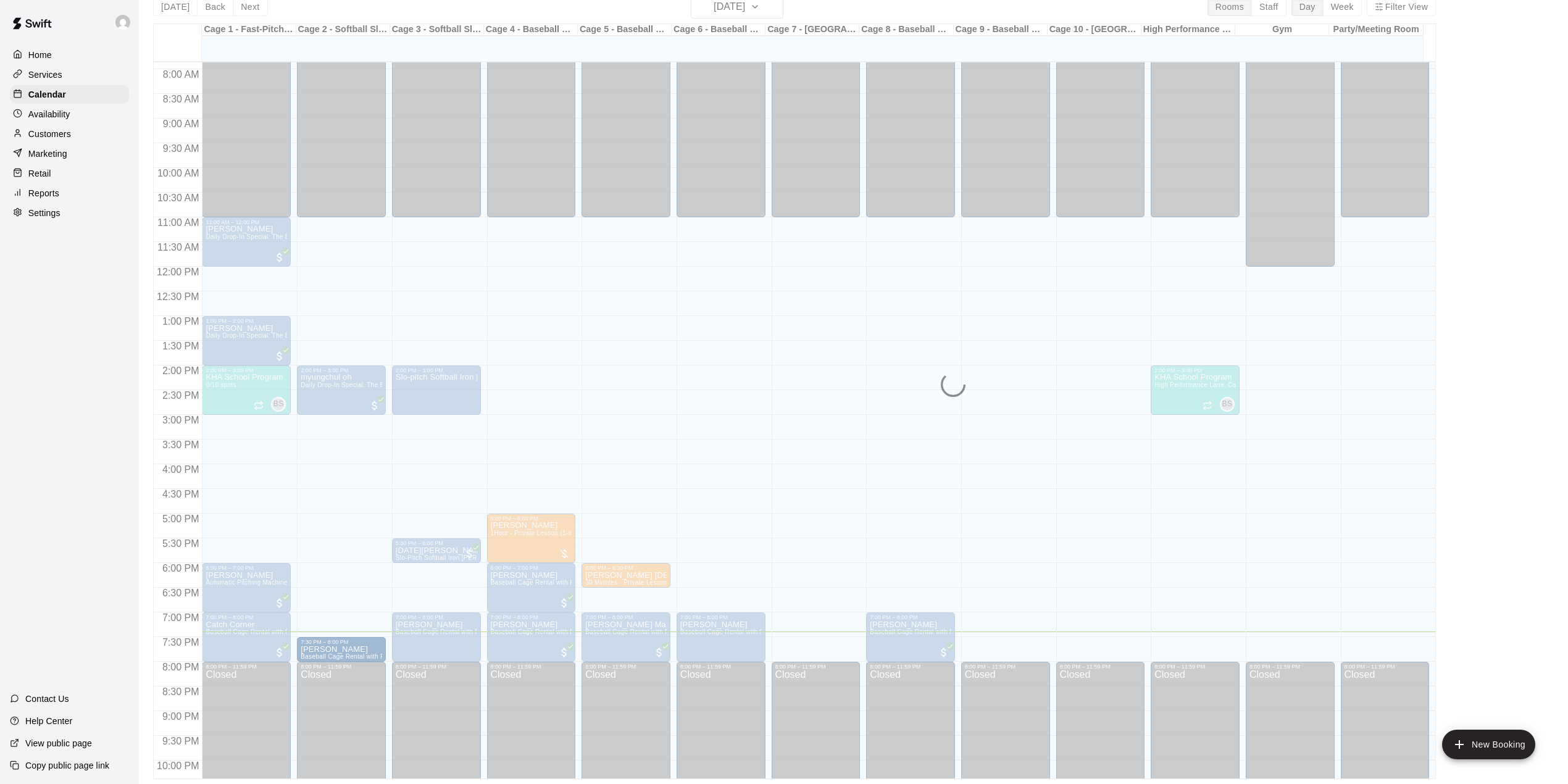
drag, startPoint x: 989, startPoint y: 643, endPoint x: 354, endPoint y: 647, distance: 635.0
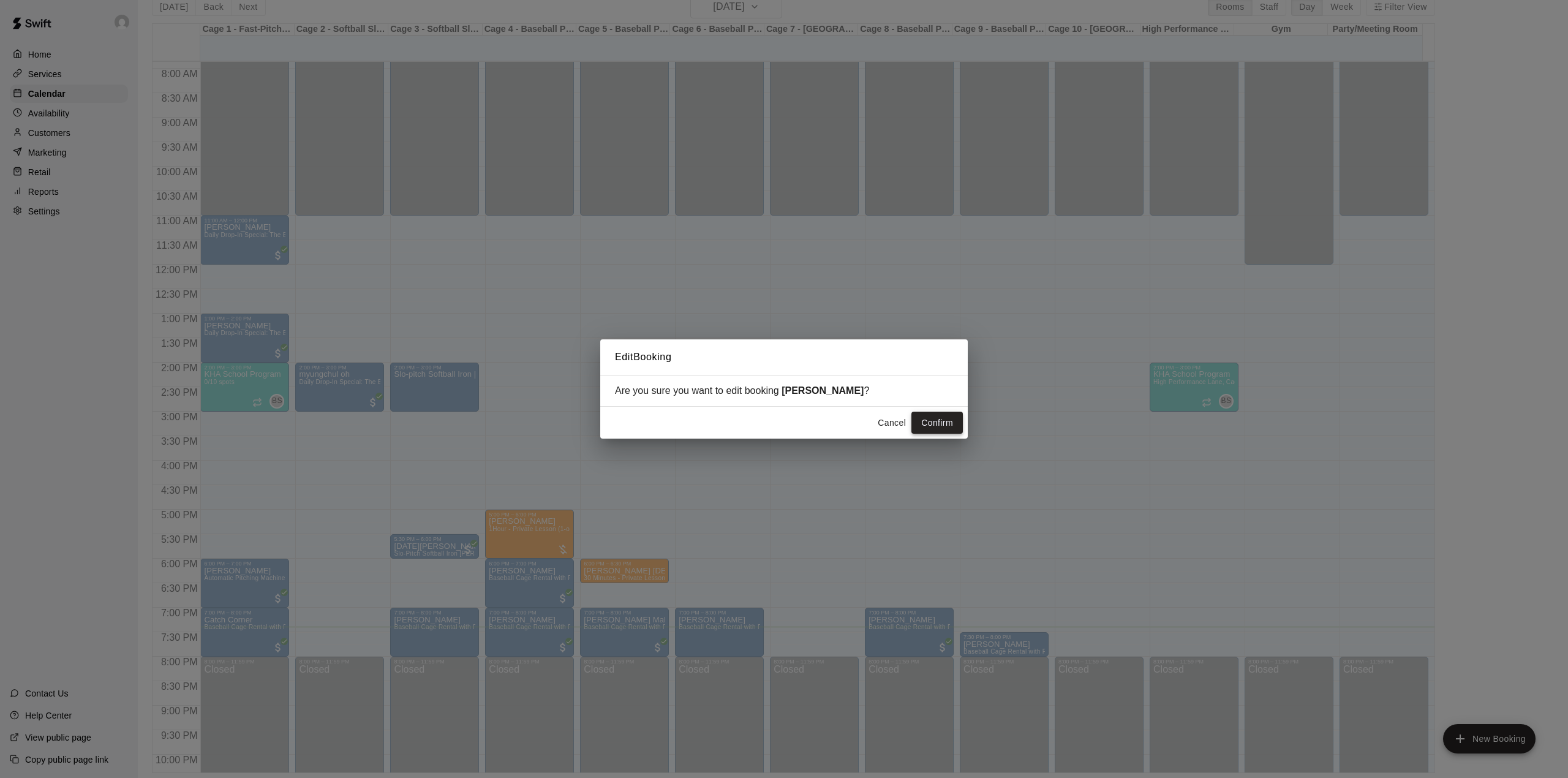
click at [930, 413] on button "Confirm" at bounding box center [937, 423] width 51 height 23
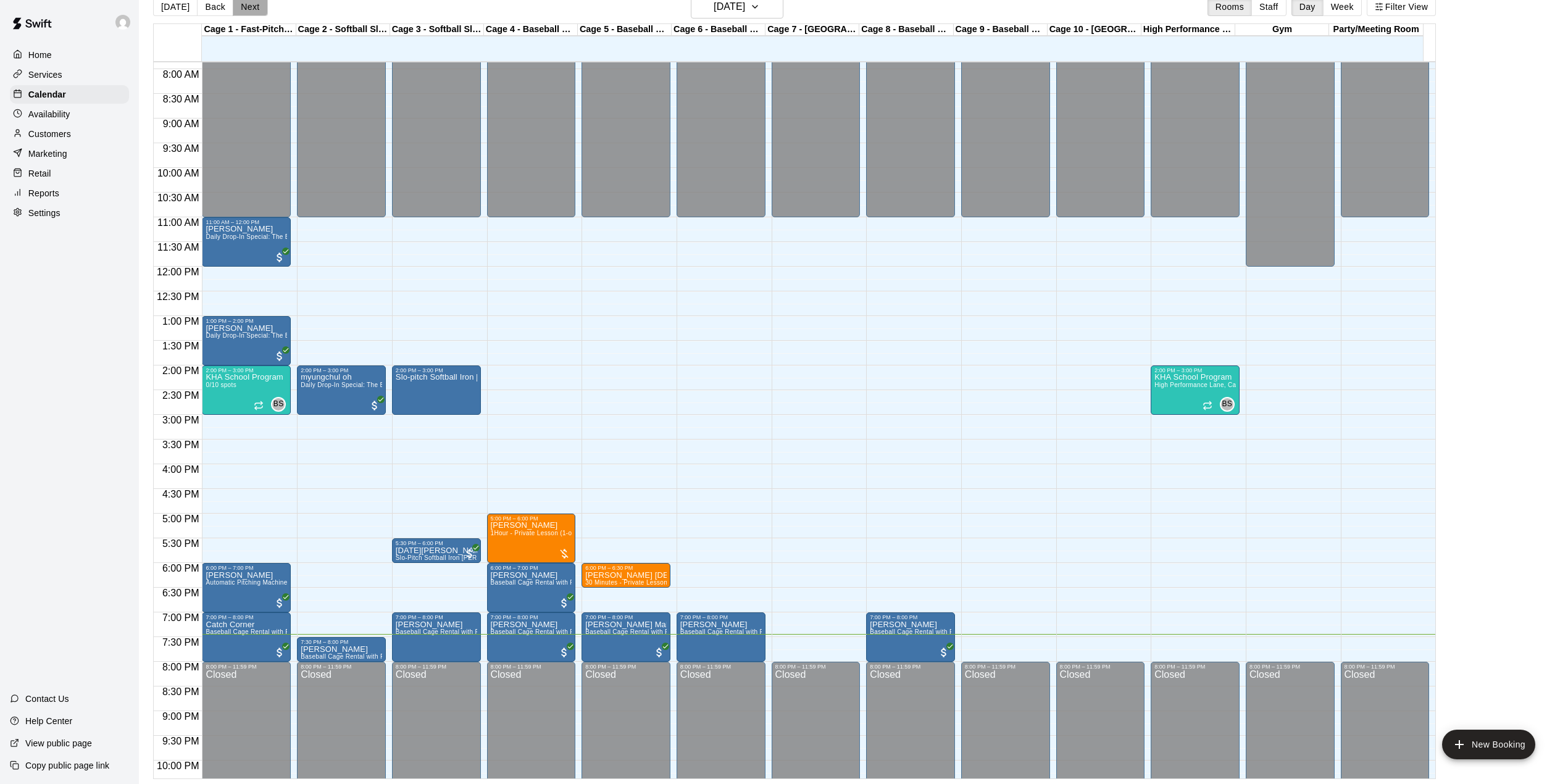
click at [248, 12] on button "Next" at bounding box center [250, 7] width 35 height 19
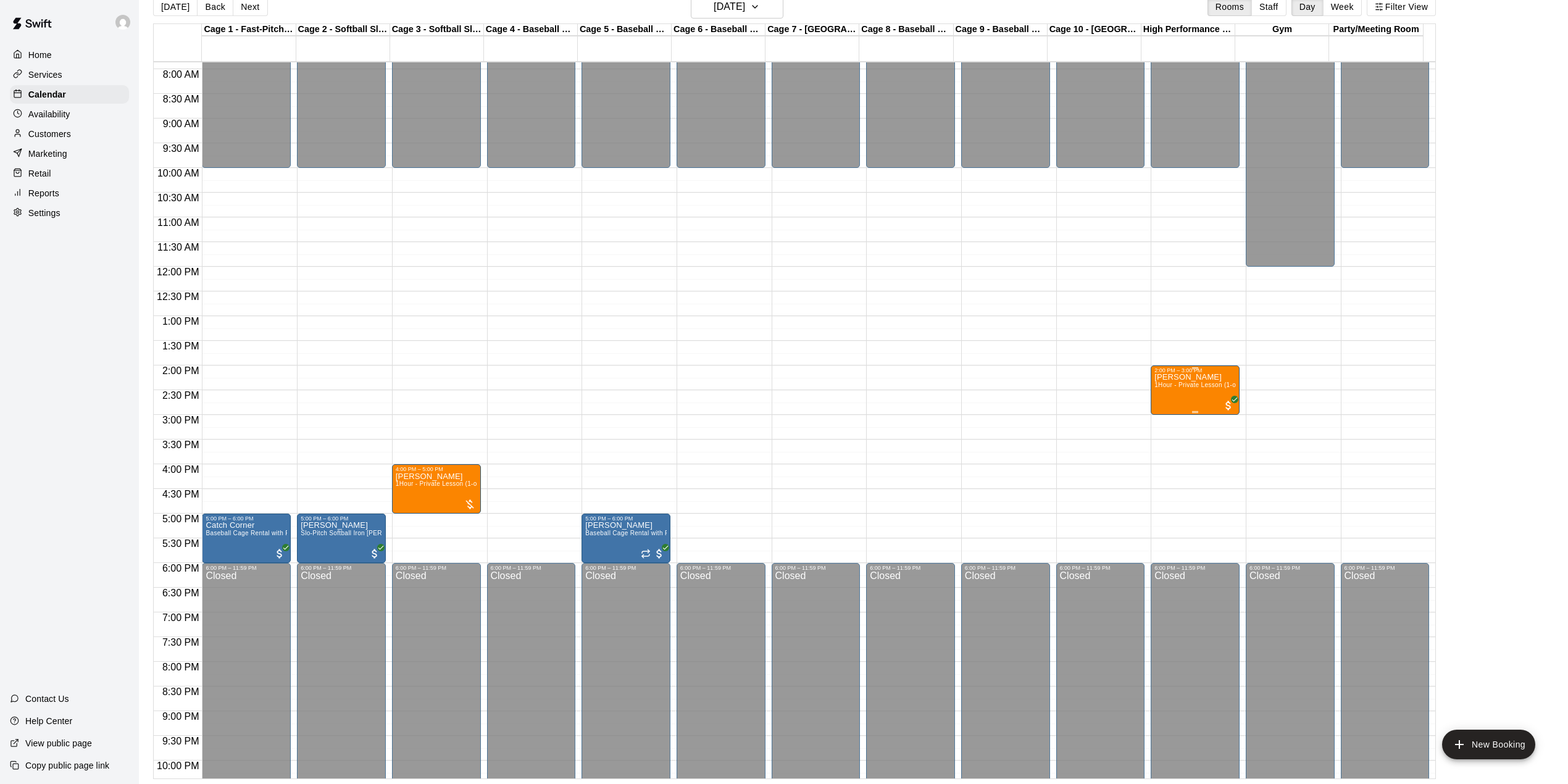
click at [1188, 383] on span "1Hour - Private Lesson (1-on-1)" at bounding box center [1201, 384] width 94 height 7
click at [1170, 389] on icon "edit" at bounding box center [1165, 396] width 15 height 15
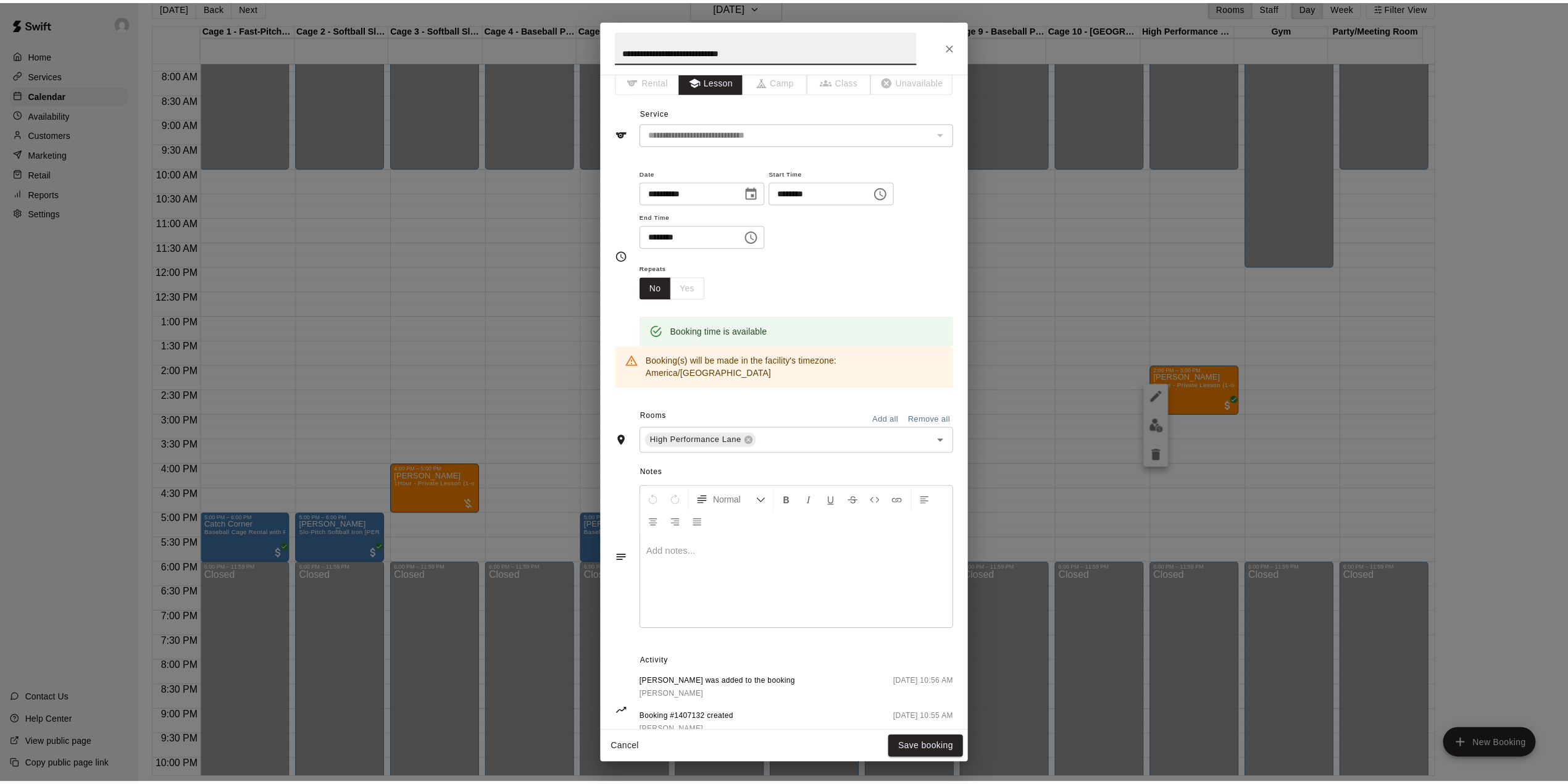
scroll to position [0, 0]
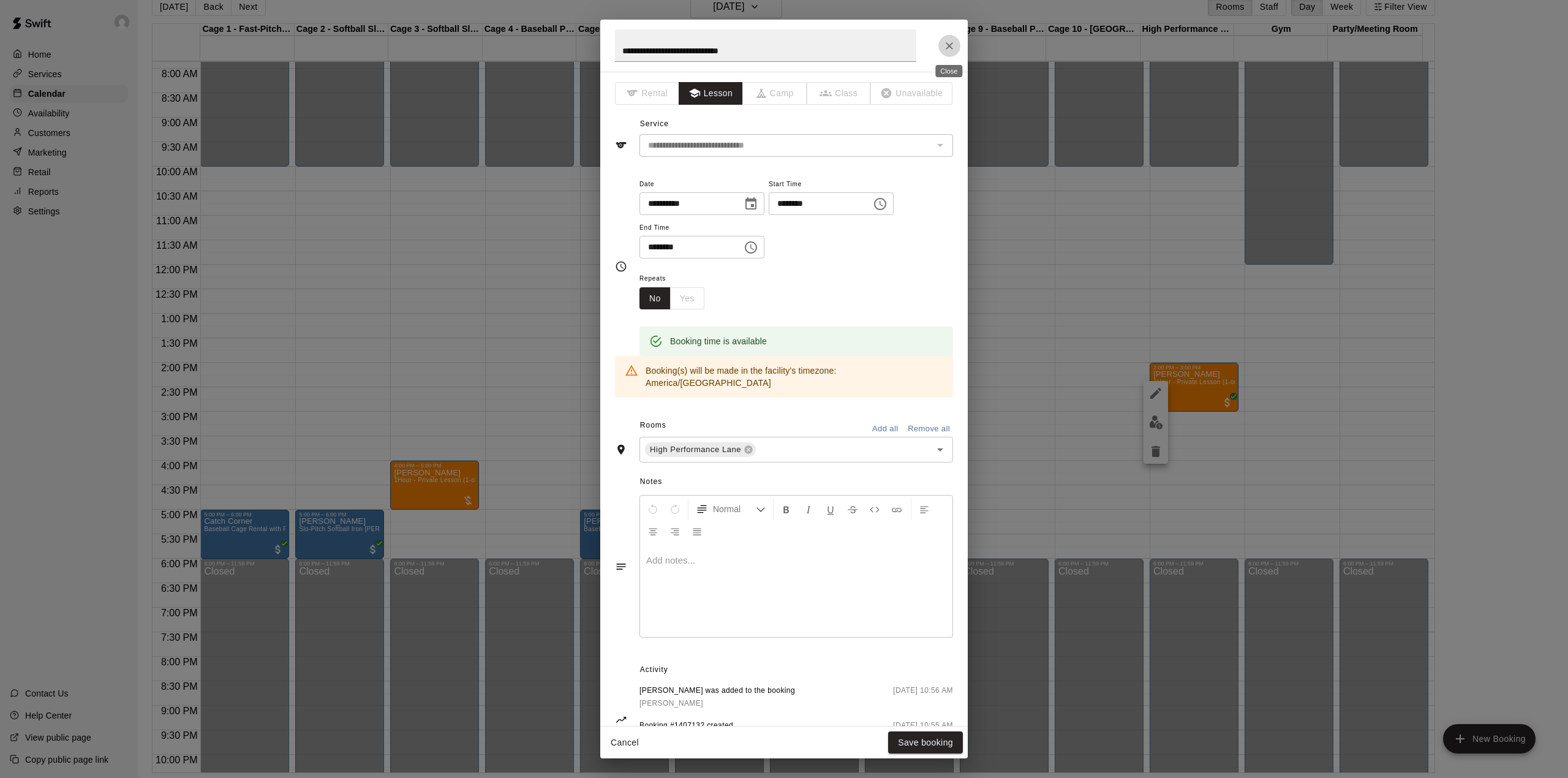
click at [942, 50] on button "Close" at bounding box center [949, 45] width 22 height 22
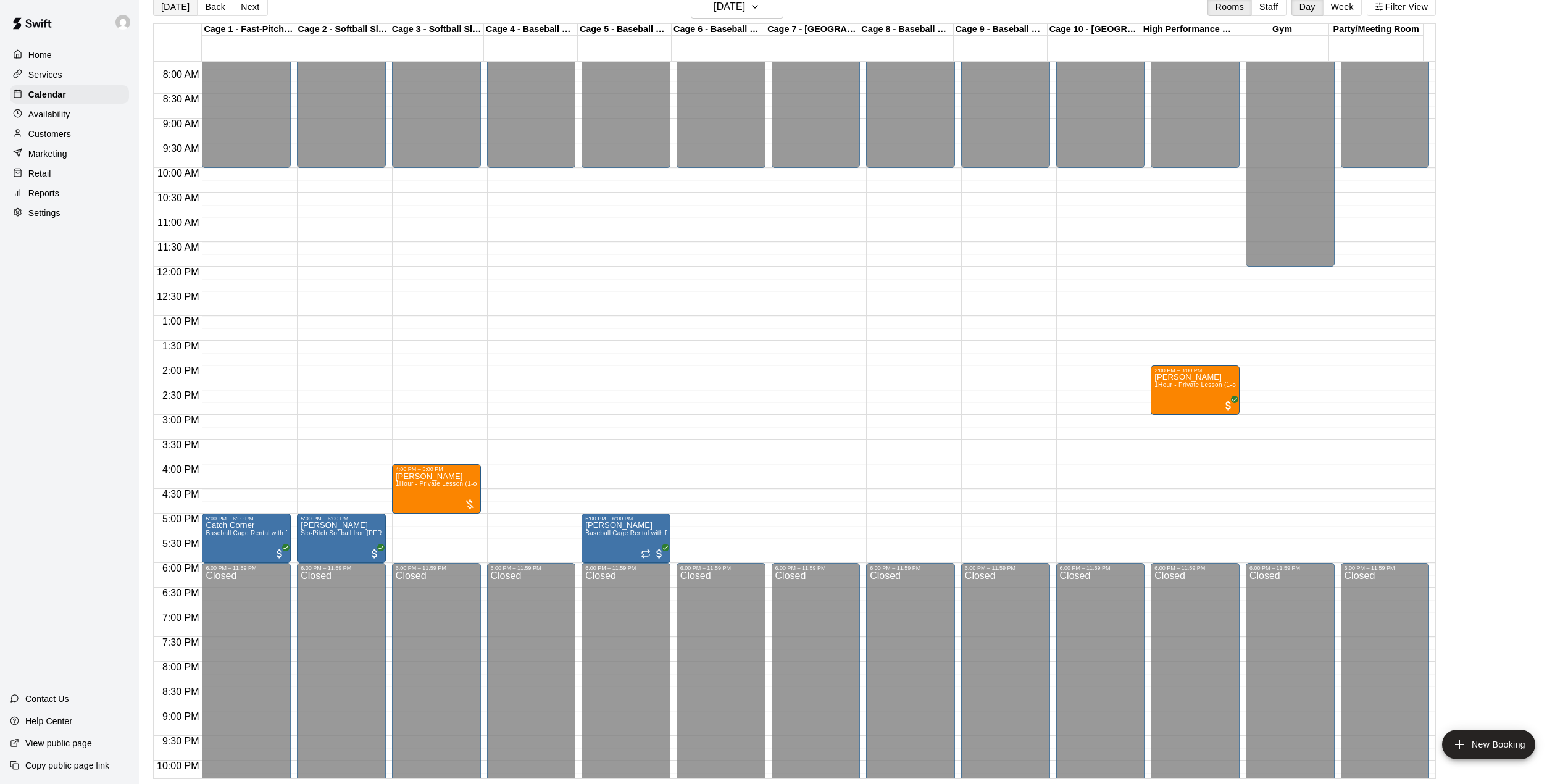
click at [185, 4] on button "[DATE]" at bounding box center [175, 7] width 44 height 19
